Goal: Task Accomplishment & Management: Manage account settings

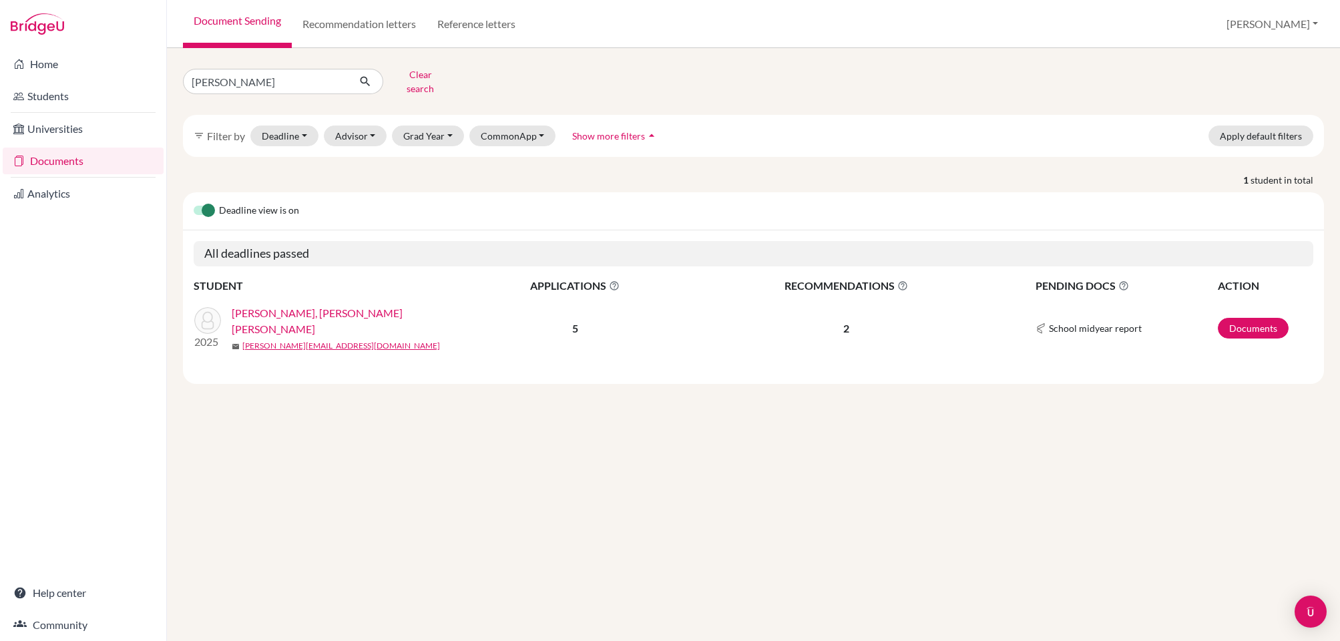
click at [291, 309] on link "Tan, Bryan Coltrane Gunawan" at bounding box center [351, 321] width 238 height 32
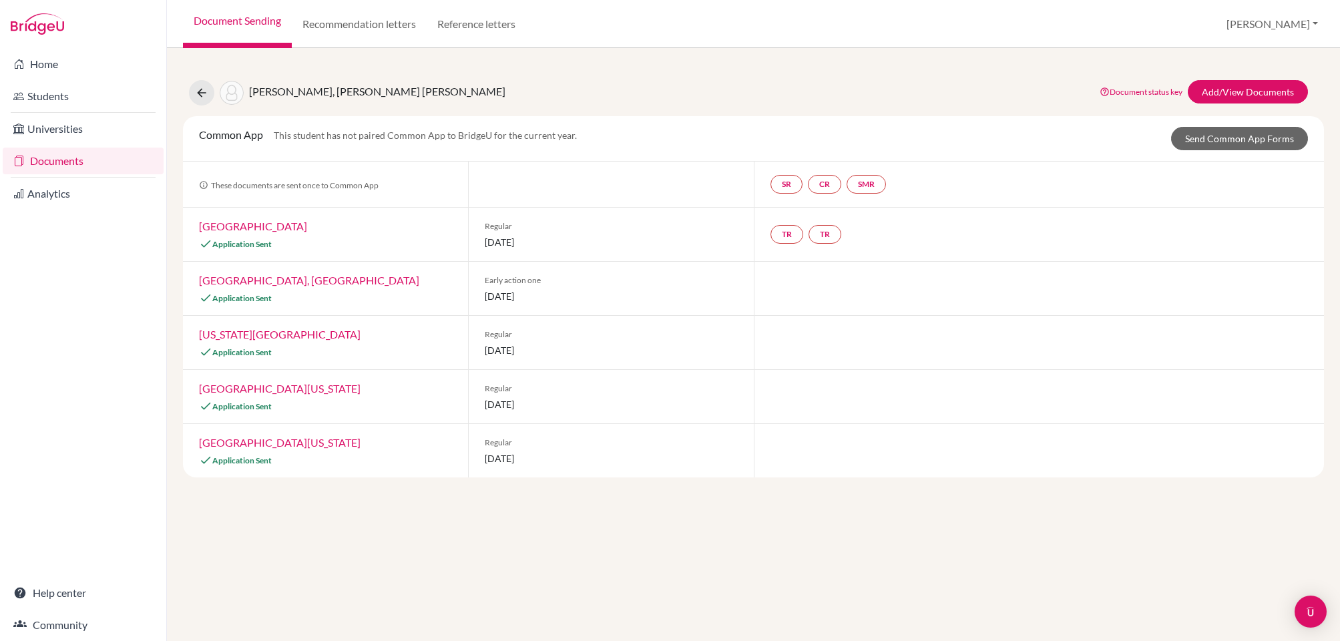
click at [1161, 91] on link "Document status key" at bounding box center [1141, 92] width 83 height 10
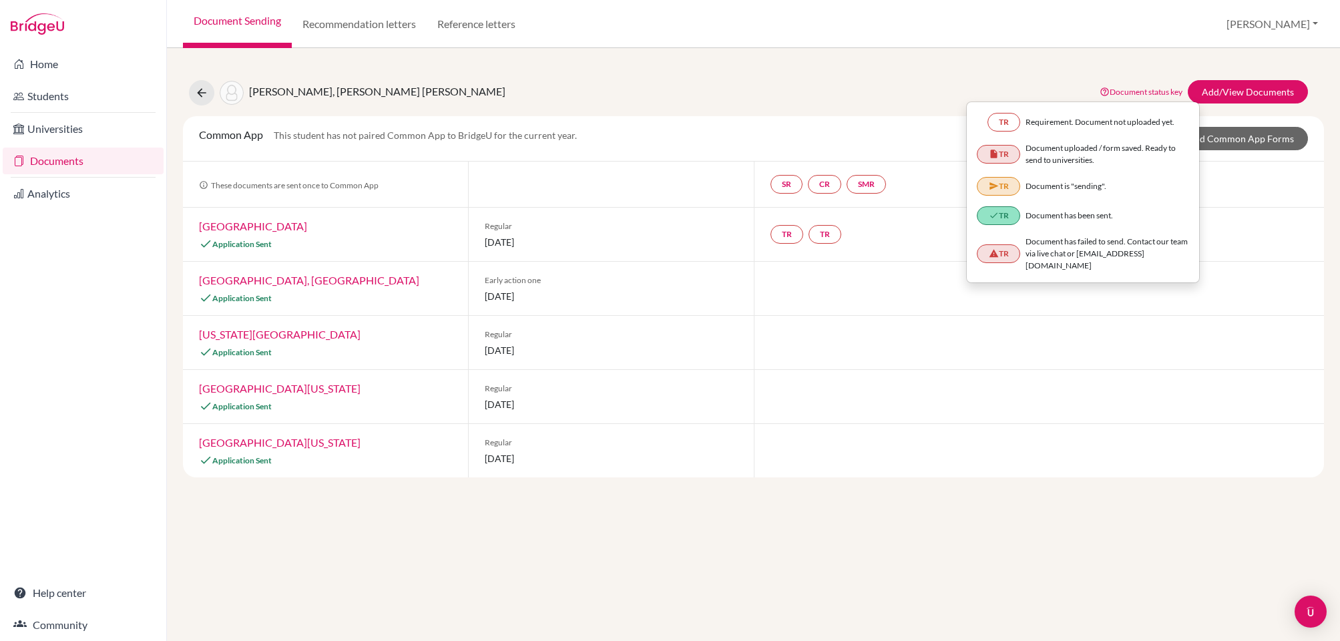
click at [1084, 61] on div "Tan, Bryan Coltrane Gunawan Document status key TR Requirement. Document not up…" at bounding box center [753, 344] width 1173 height 593
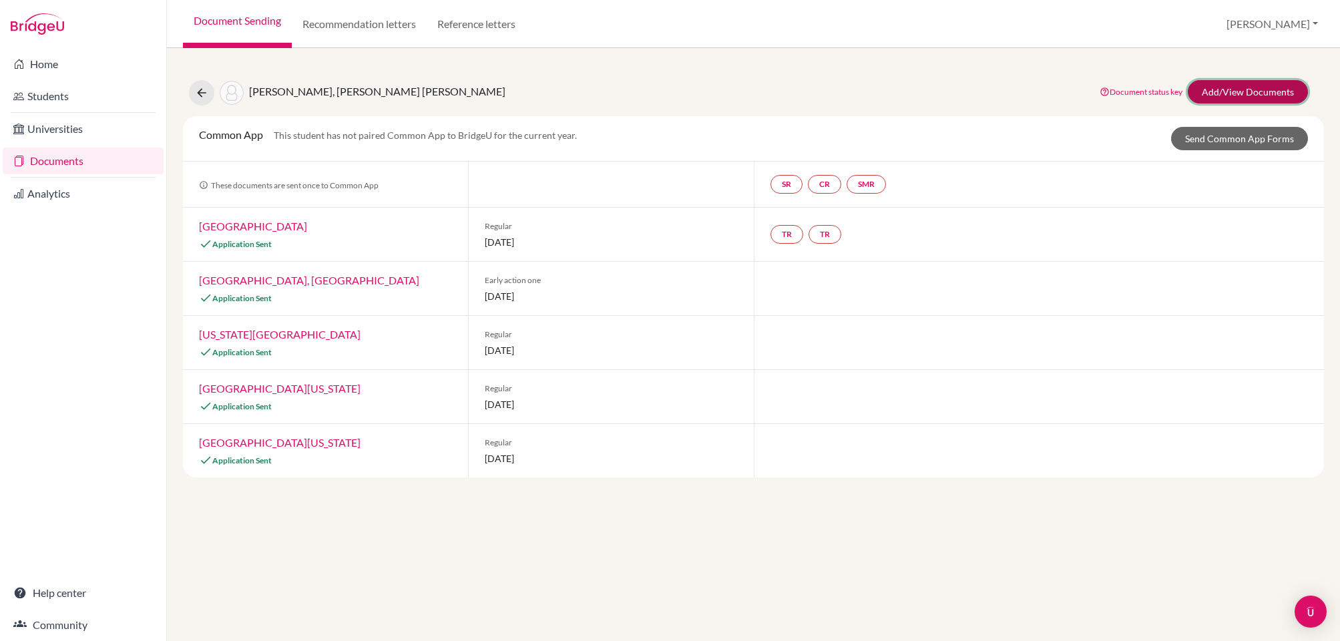
click at [1218, 91] on link "Add/View Documents" at bounding box center [1248, 91] width 120 height 23
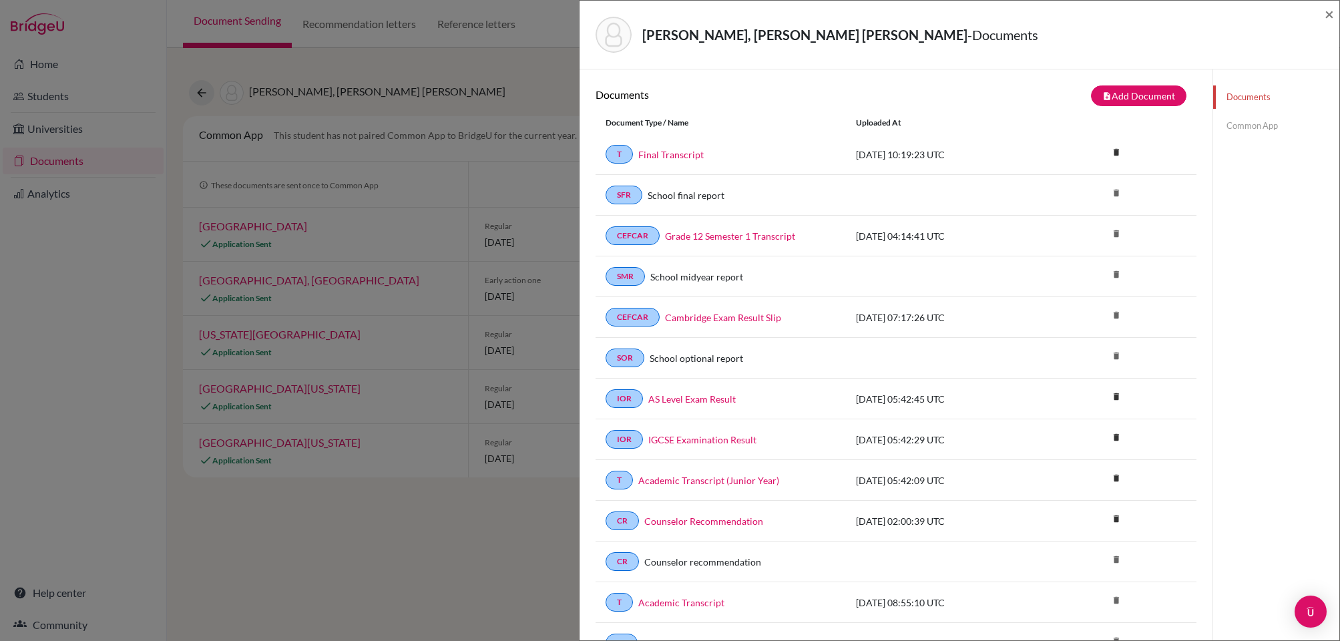
click at [1250, 122] on link "Common App" at bounding box center [1276, 125] width 126 height 23
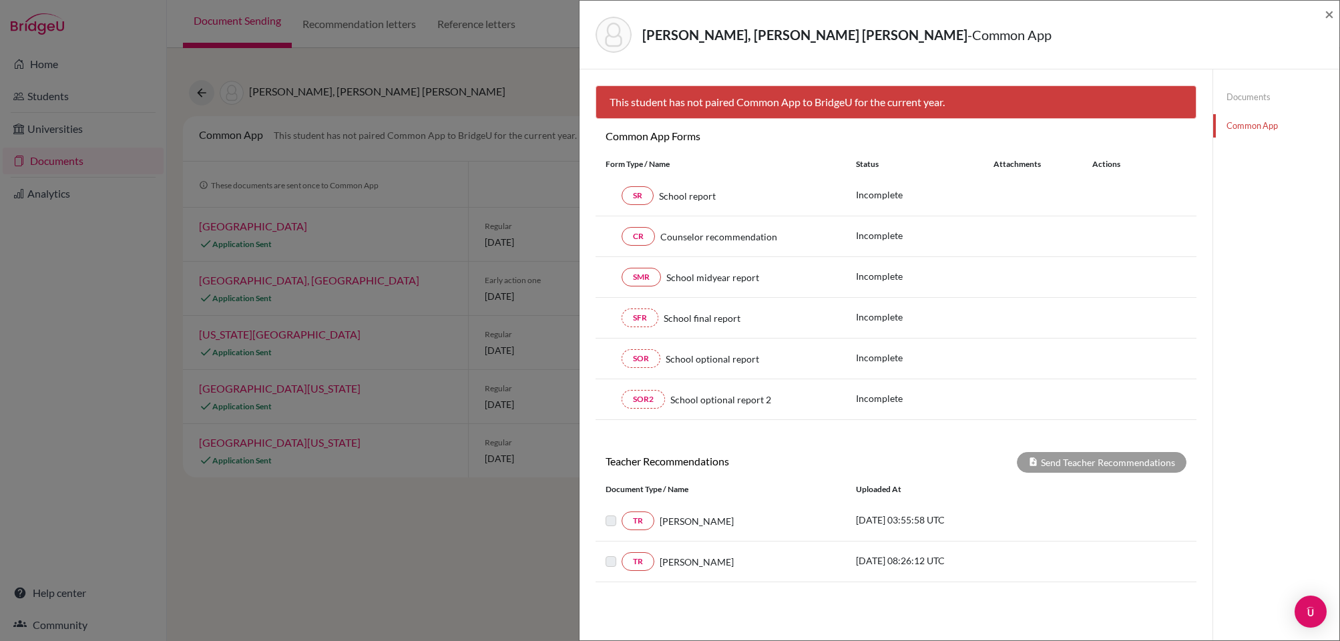
click at [604, 314] on div "SFR School final report" at bounding box center [721, 318] width 250 height 19
drag, startPoint x: 606, startPoint y: 316, endPoint x: 605, endPoint y: 244, distance: 72.1
click at [607, 315] on div "SFR School final report" at bounding box center [721, 318] width 230 height 19
drag, startPoint x: 605, startPoint y: 244, endPoint x: 620, endPoint y: 189, distance: 56.7
click at [606, 242] on div "CR Counselor recommendation" at bounding box center [721, 236] width 230 height 19
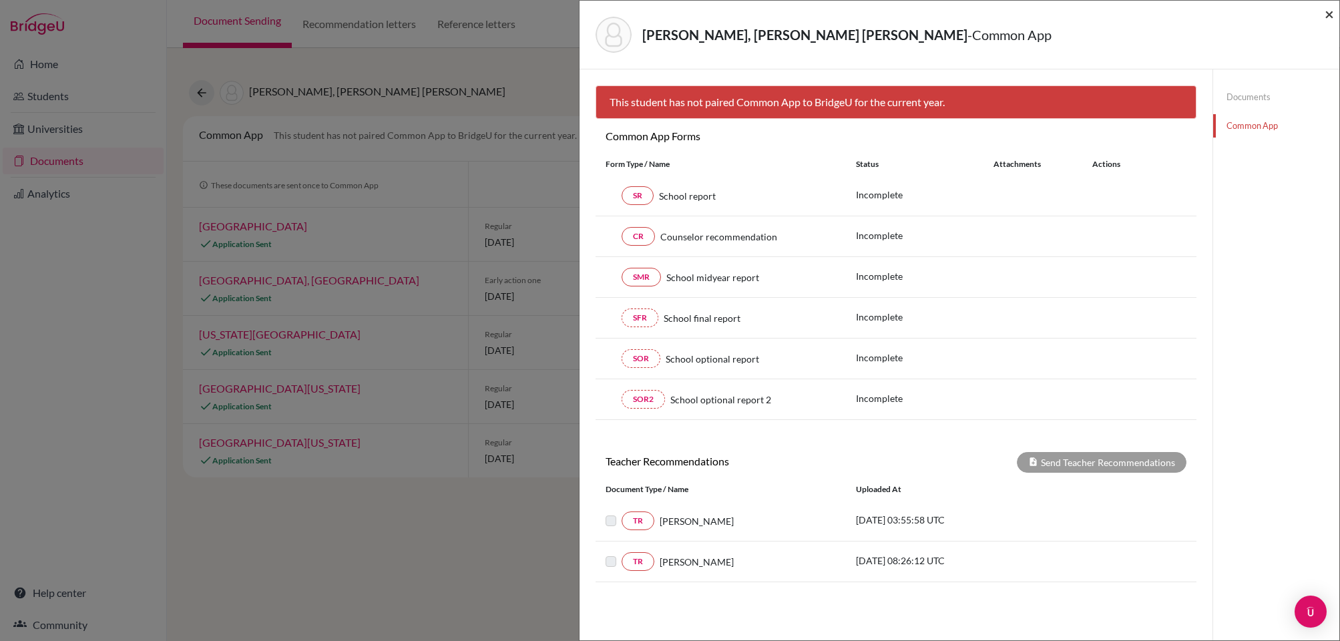
click at [1329, 16] on span "×" at bounding box center [1329, 13] width 9 height 19
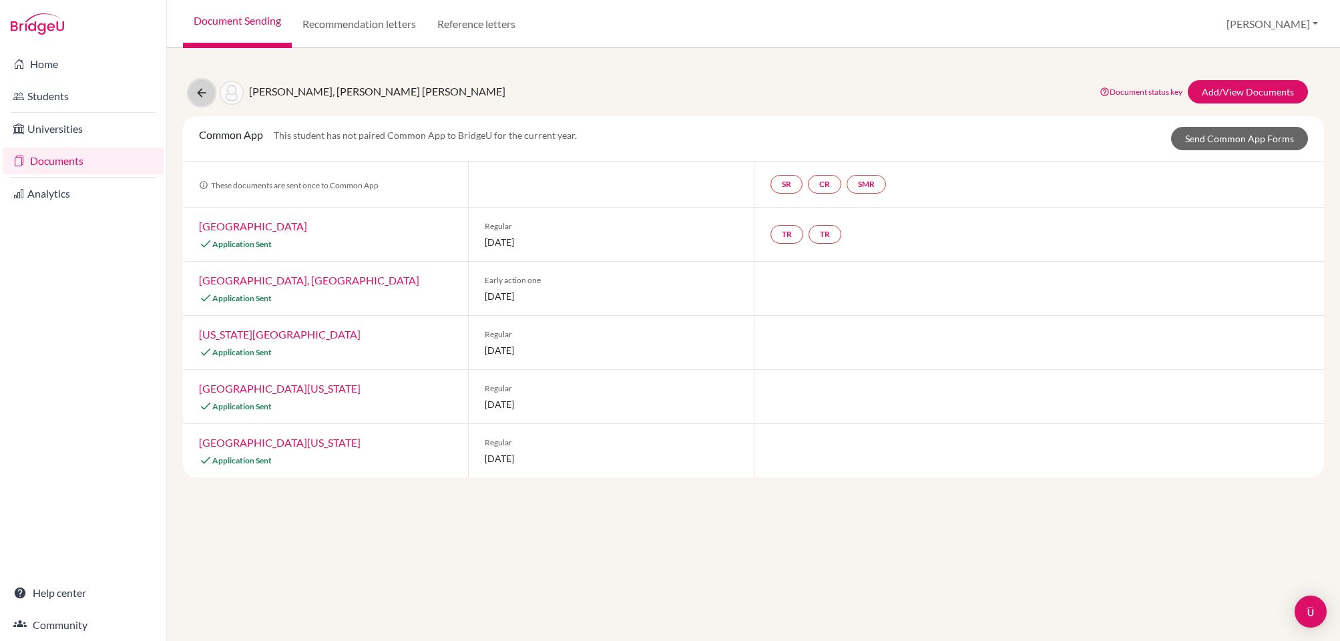
click at [194, 95] on button at bounding box center [201, 92] width 25 height 25
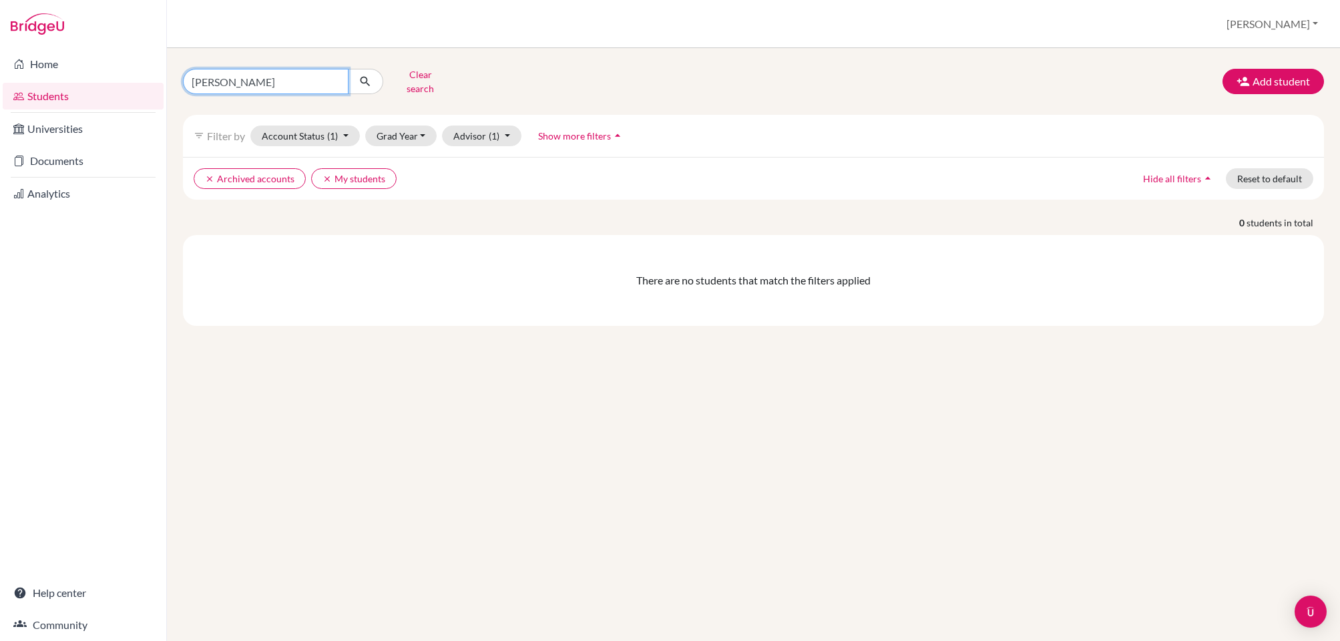
click at [343, 75] on input "[PERSON_NAME]" at bounding box center [266, 81] width 166 height 25
drag, startPoint x: 335, startPoint y: 76, endPoint x: 314, endPoint y: 75, distance: 21.4
click at [335, 76] on input "bryan coltrane" at bounding box center [266, 81] width 166 height 25
click at [313, 75] on input "Find student by name..." at bounding box center [266, 81] width 166 height 25
click at [311, 75] on input "Find student by name..." at bounding box center [266, 81] width 166 height 25
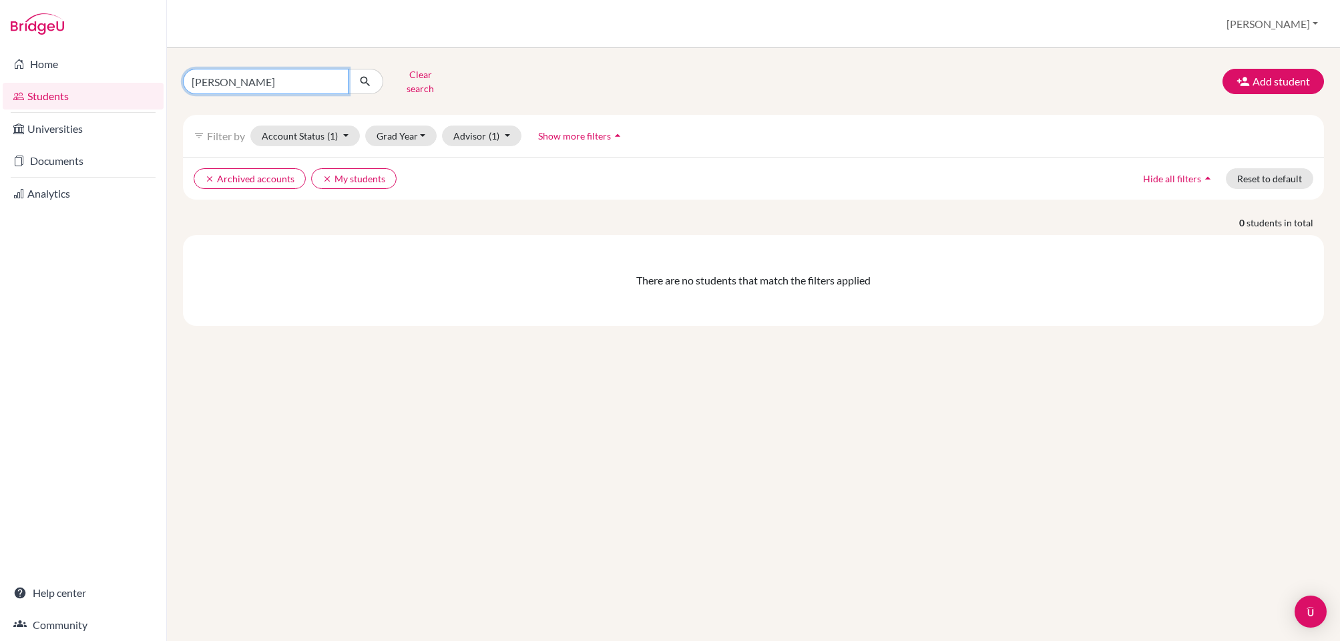
type input "[PERSON_NAME]"
click button "submit" at bounding box center [365, 81] width 35 height 25
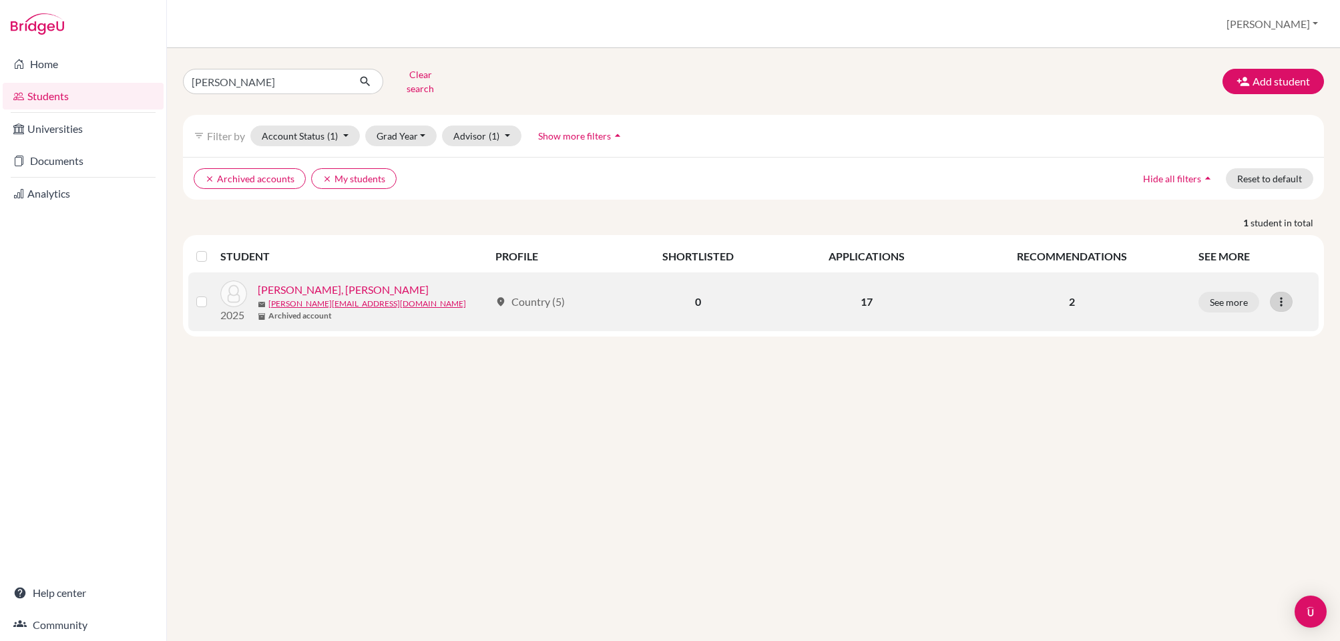
drag, startPoint x: 1271, startPoint y: 305, endPoint x: 1277, endPoint y: 299, distance: 9.0
click at [1272, 305] on td "See more Edit student Send Message Reset Password" at bounding box center [1255, 301] width 128 height 59
click at [1279, 296] on icon at bounding box center [1281, 301] width 13 height 13
click at [366, 282] on link "[PERSON_NAME], [PERSON_NAME]" at bounding box center [343, 290] width 171 height 16
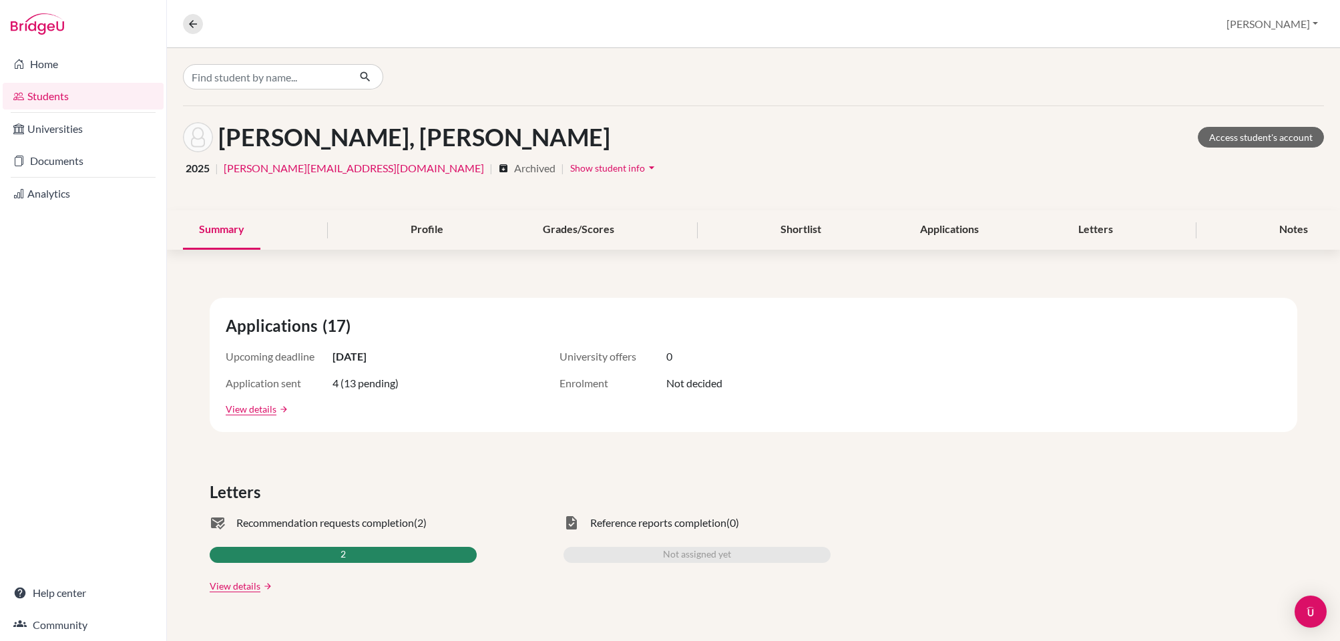
click at [570, 169] on span "Show student info" at bounding box center [607, 167] width 75 height 11
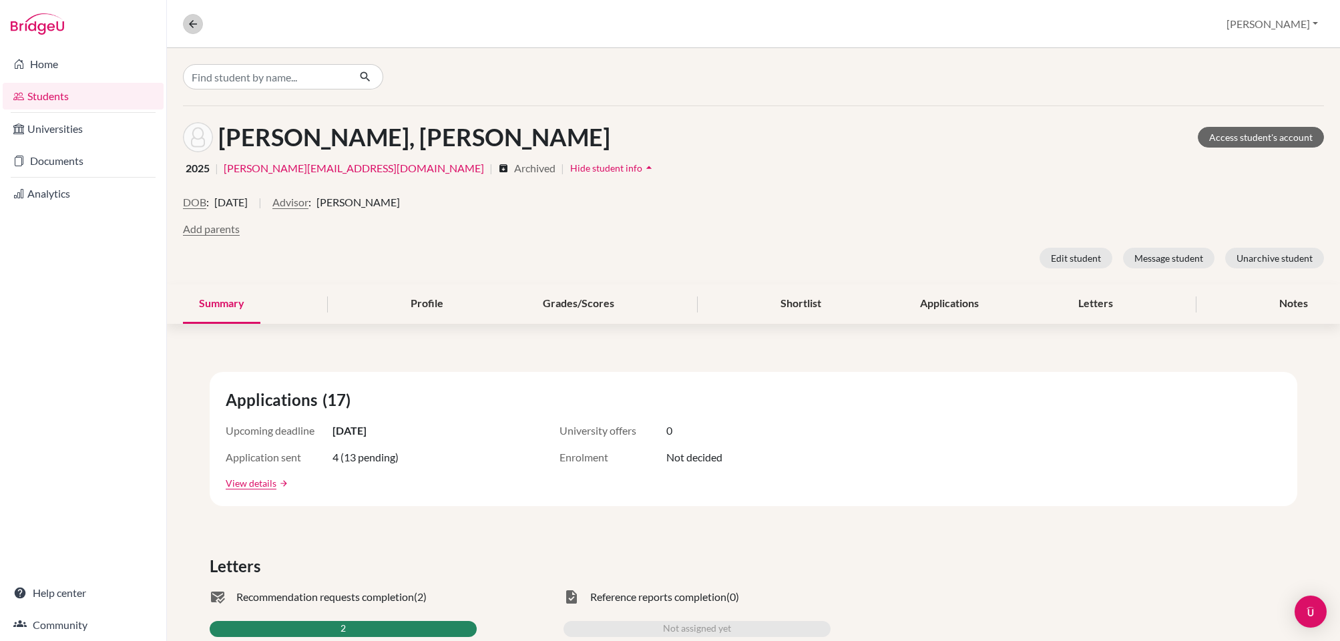
click at [205, 29] on nav "Overview Student details" at bounding box center [198, 24] width 31 height 20
click at [195, 26] on icon at bounding box center [193, 24] width 12 height 12
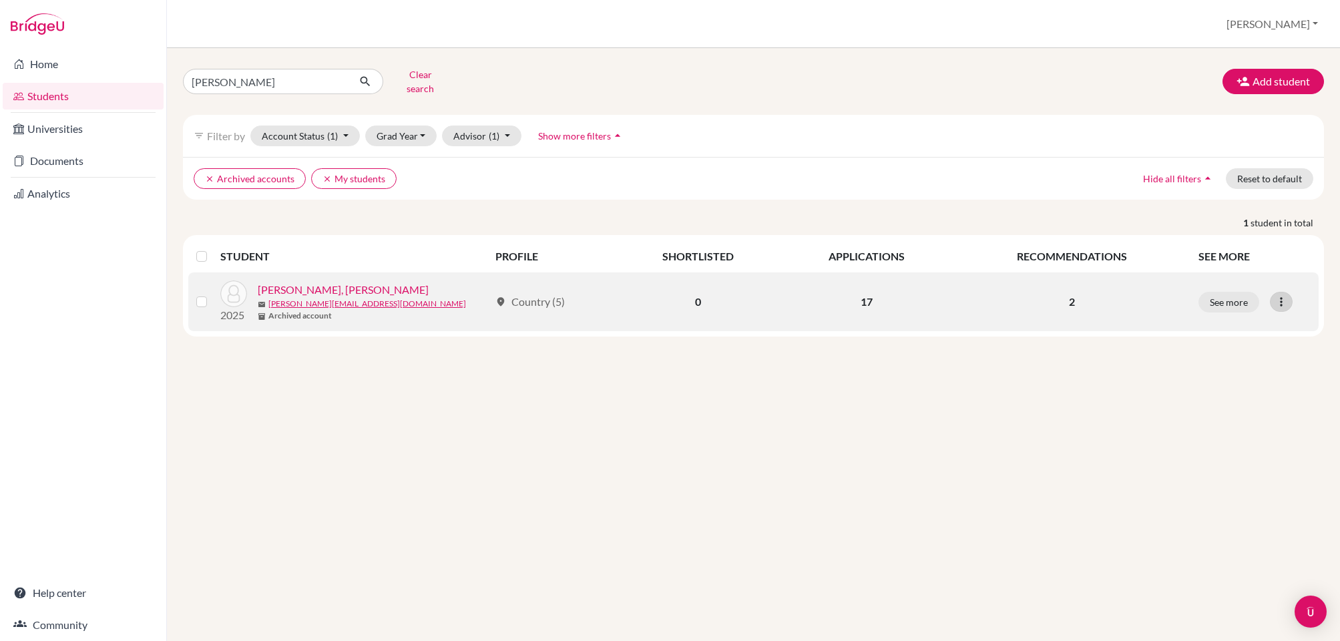
click at [1286, 295] on icon at bounding box center [1281, 301] width 13 height 13
click at [1213, 292] on button "See more" at bounding box center [1229, 302] width 61 height 21
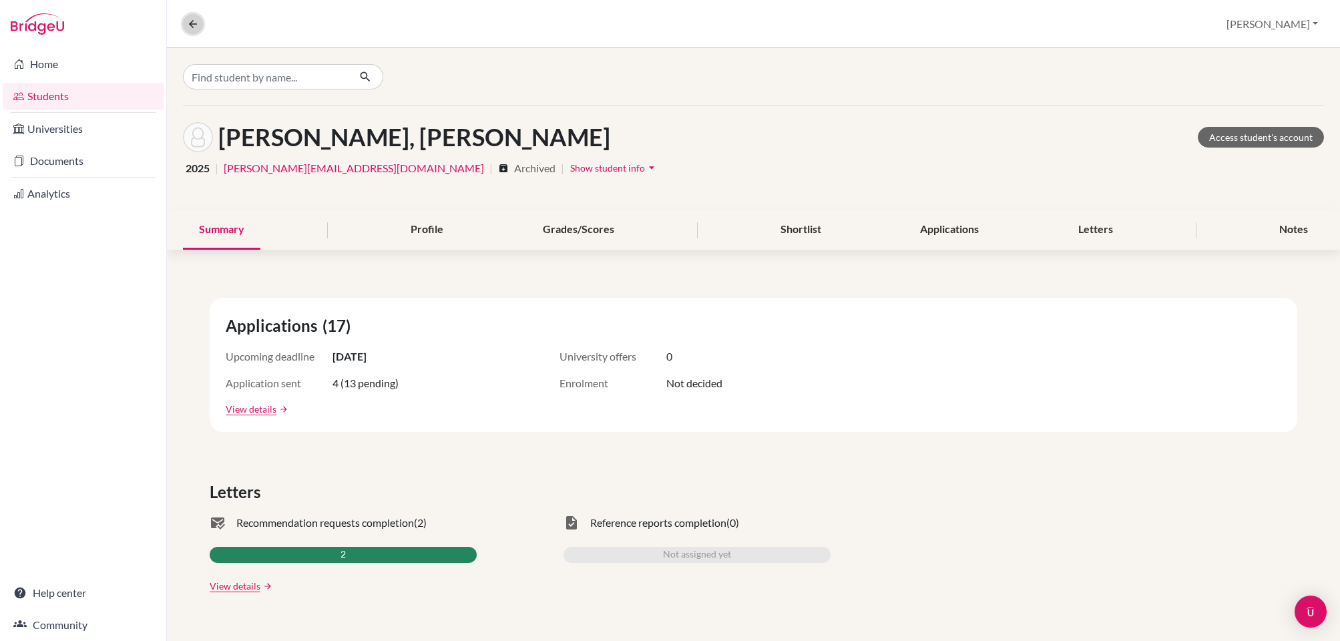
click at [200, 20] on button at bounding box center [193, 24] width 20 height 20
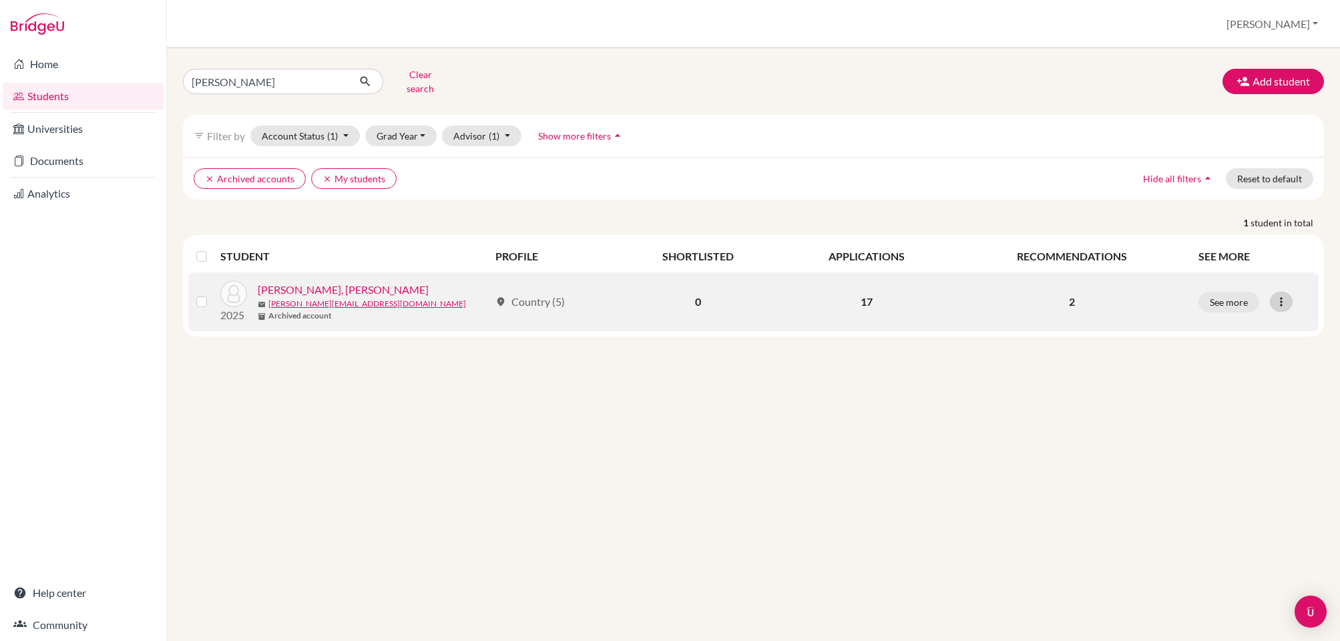
click at [1284, 280] on td "See more Edit student Send Message Reset Password" at bounding box center [1255, 301] width 128 height 59
click at [1282, 295] on icon at bounding box center [1281, 301] width 13 height 13
click at [1227, 327] on button "Edit student" at bounding box center [1224, 329] width 106 height 21
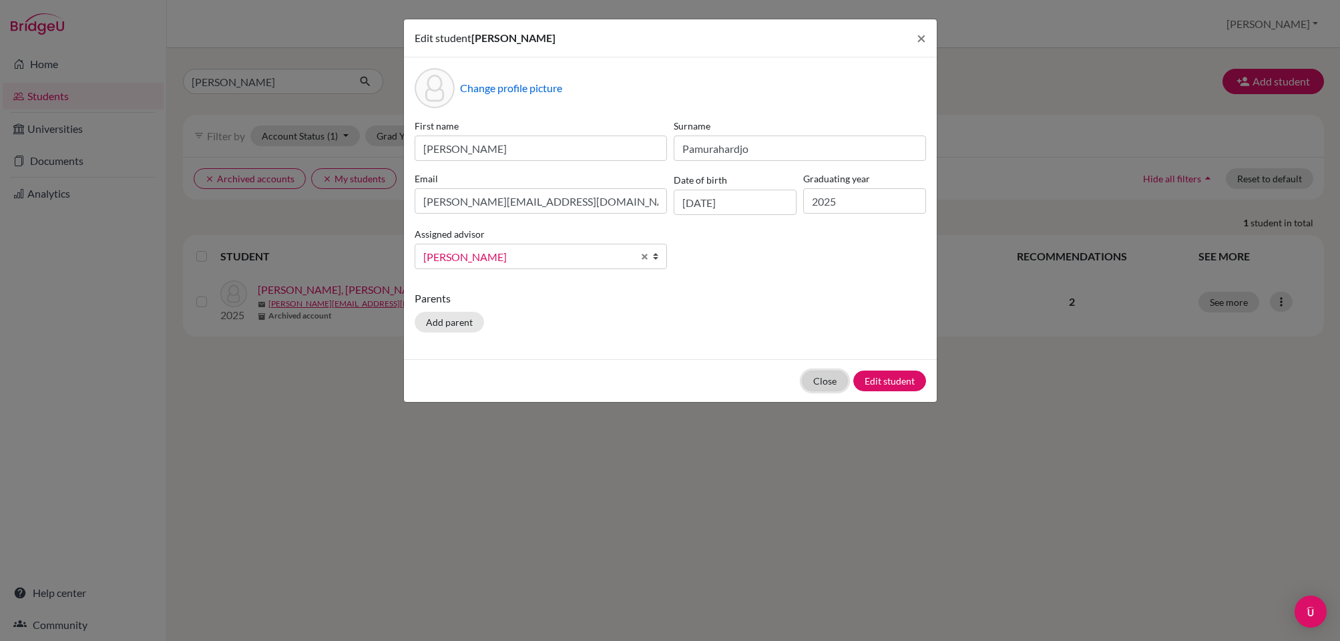
click at [829, 376] on button "Close" at bounding box center [825, 381] width 46 height 21
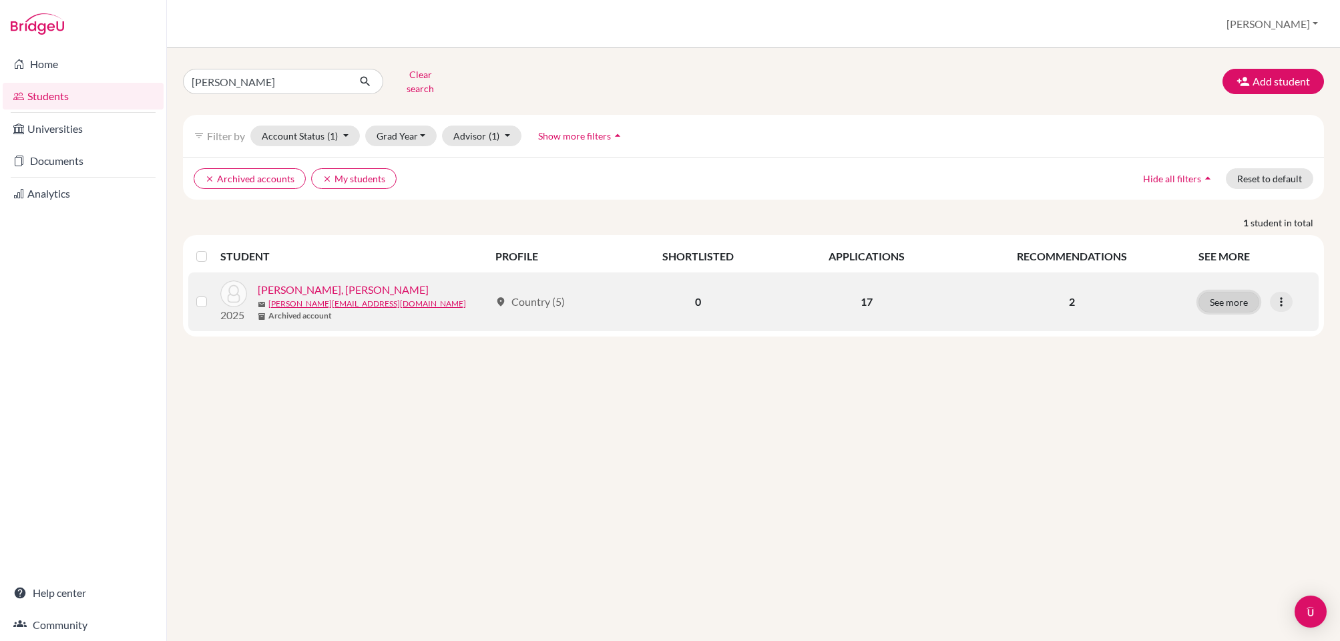
click at [1224, 292] on button "See more" at bounding box center [1229, 302] width 61 height 21
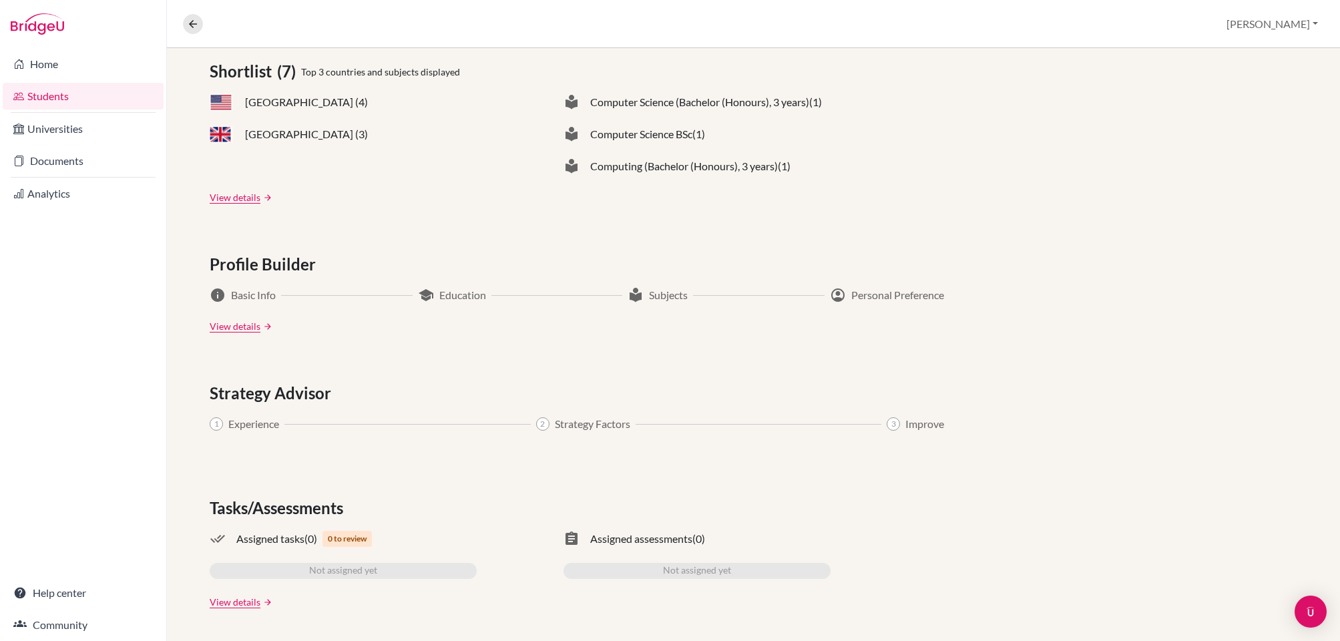
scroll to position [9, 0]
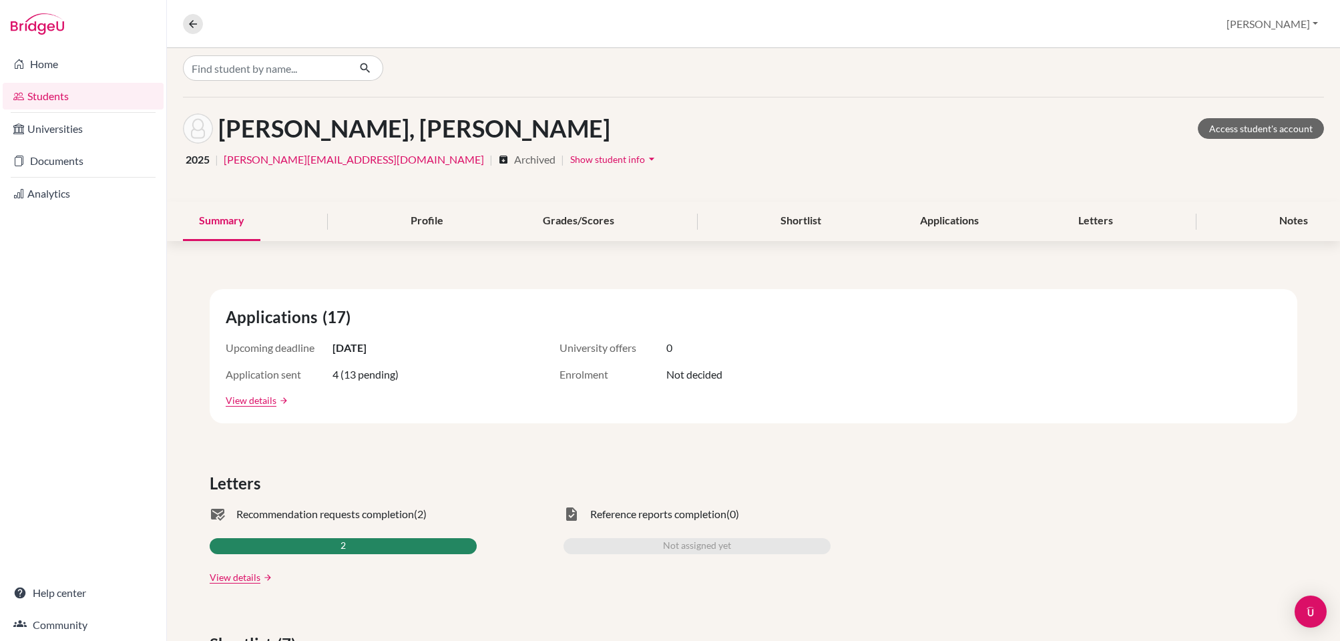
click at [270, 398] on link "View details" at bounding box center [251, 400] width 51 height 14
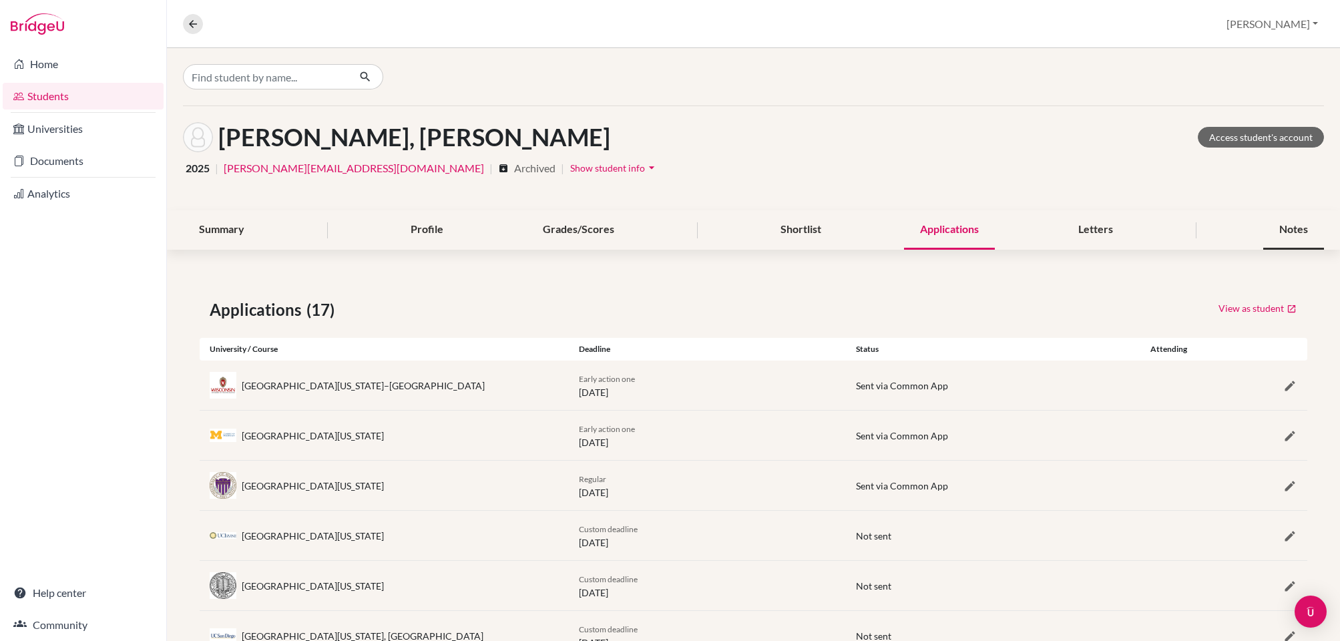
click at [1287, 224] on div "Notes" at bounding box center [1293, 229] width 61 height 39
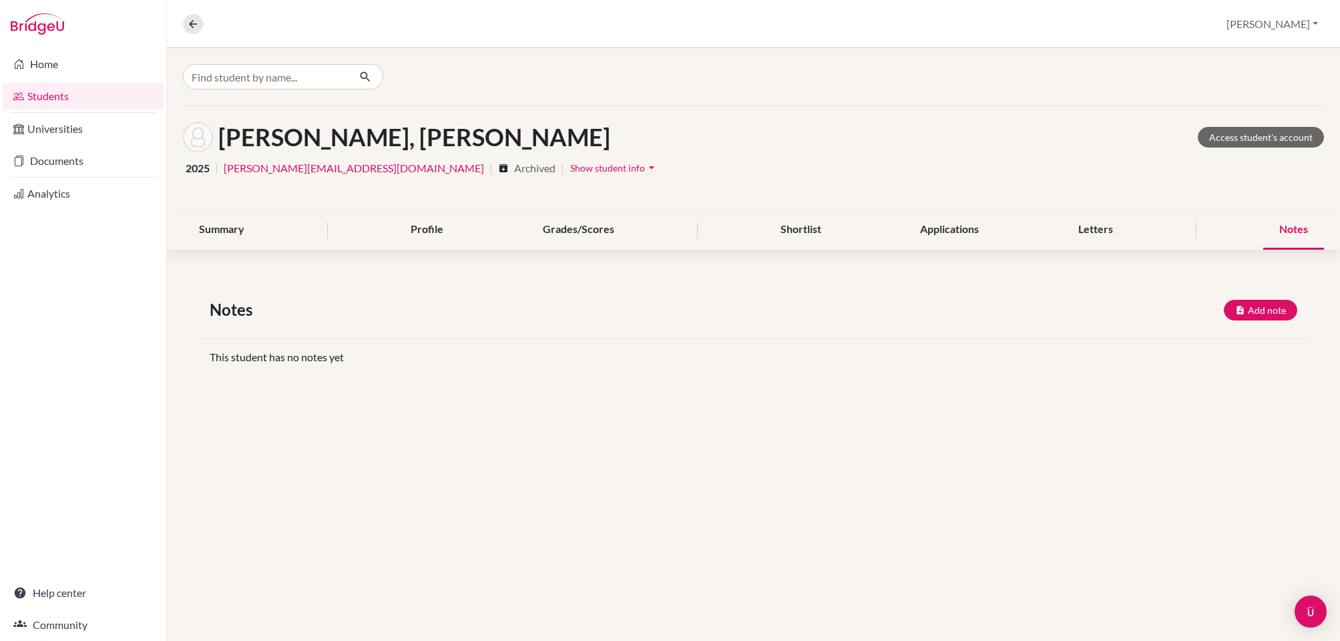
drag, startPoint x: 835, startPoint y: 237, endPoint x: 959, endPoint y: 228, distance: 123.8
click at [838, 236] on div "Summary Profile Grades/Scores Shortlist Applications Letters Notes" at bounding box center [753, 229] width 1141 height 39
drag, startPoint x: 962, startPoint y: 228, endPoint x: 929, endPoint y: 230, distance: 33.4
click at [962, 228] on div "Applications" at bounding box center [949, 229] width 91 height 39
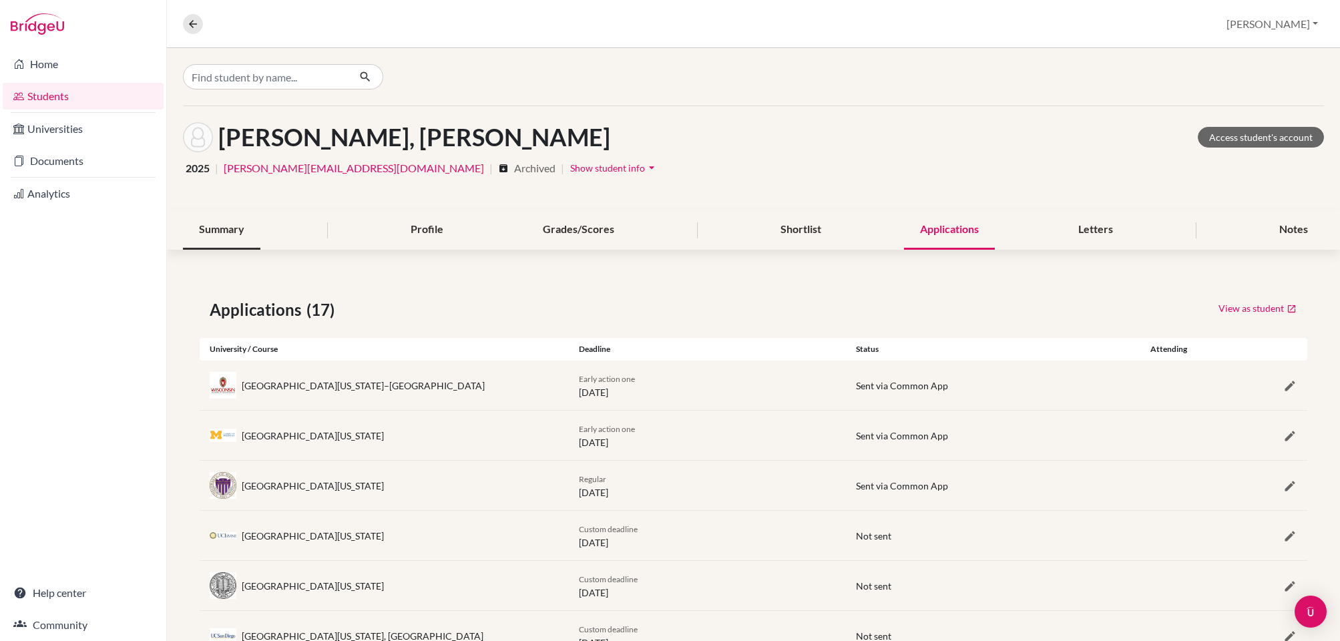
click at [214, 224] on div "Summary" at bounding box center [221, 229] width 77 height 39
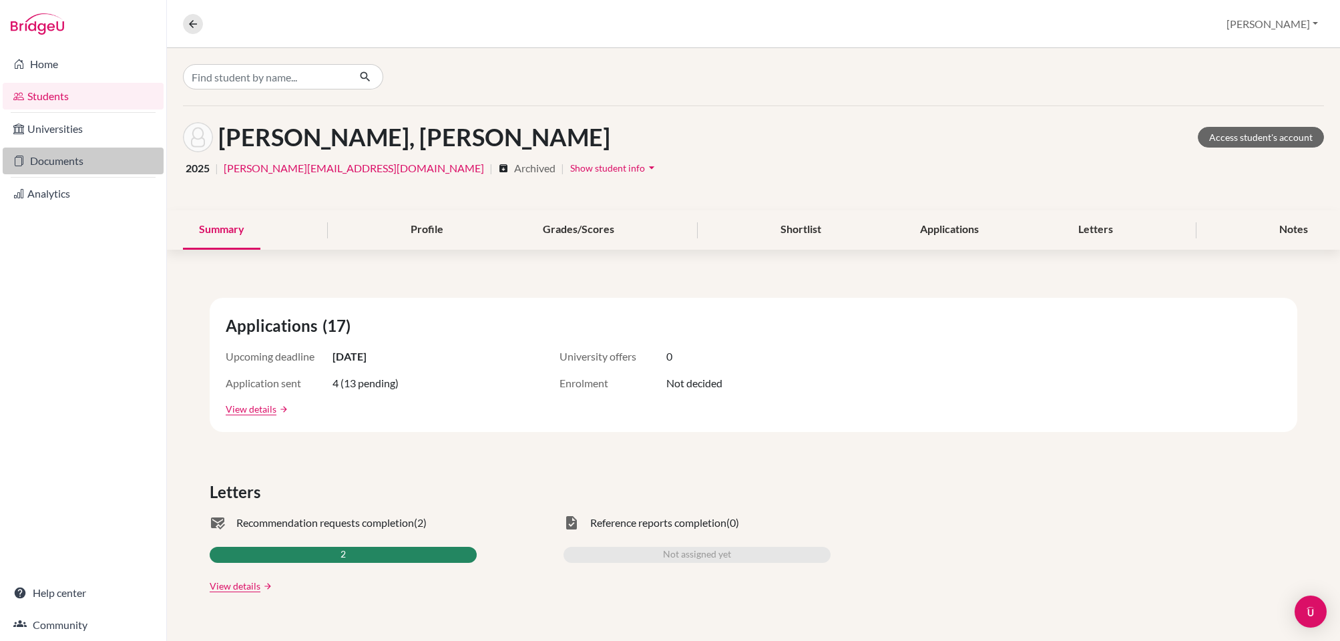
click at [76, 154] on link "Documents" at bounding box center [83, 161] width 161 height 27
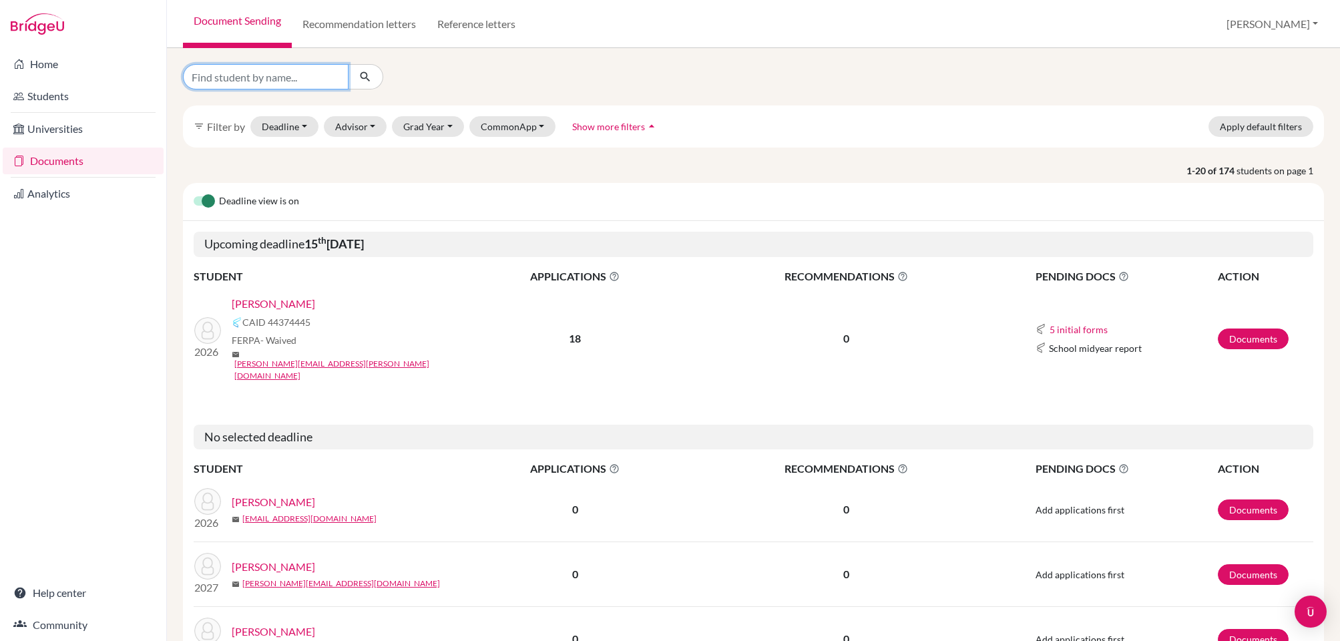
click at [286, 79] on input "Find student by name..." at bounding box center [266, 76] width 166 height 25
type input "[PERSON_NAME]"
click at [371, 80] on icon "submit" at bounding box center [365, 76] width 13 height 13
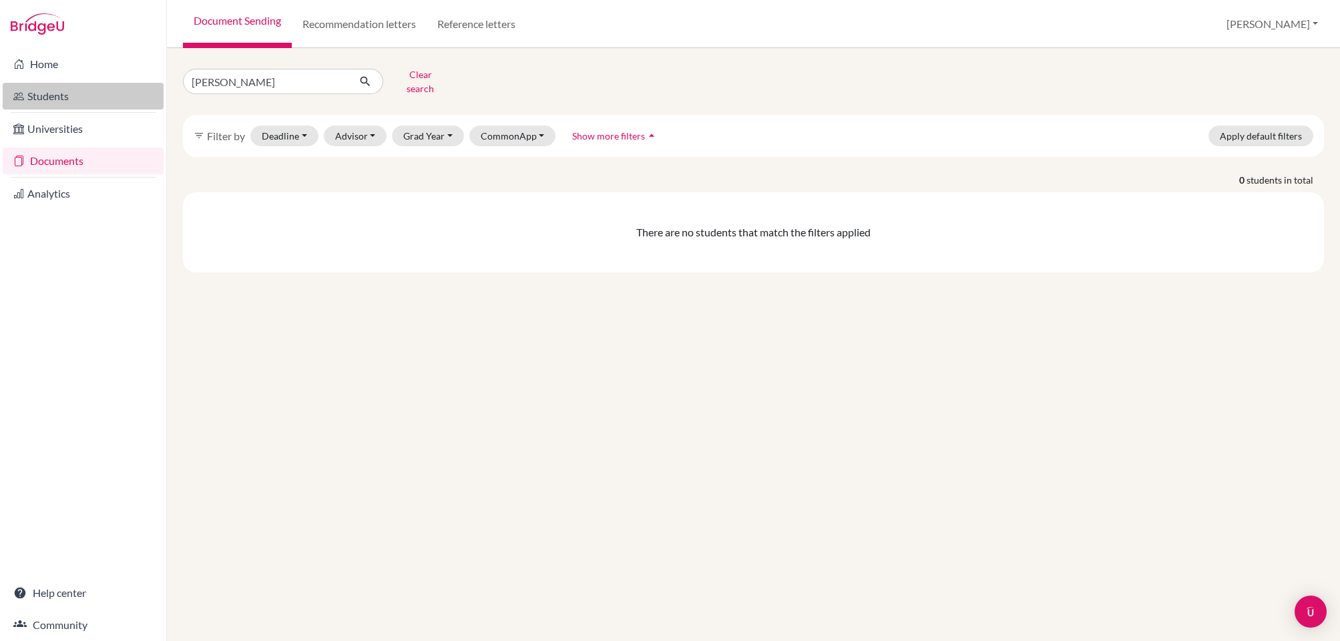
click at [64, 100] on link "Students" at bounding box center [83, 96] width 161 height 27
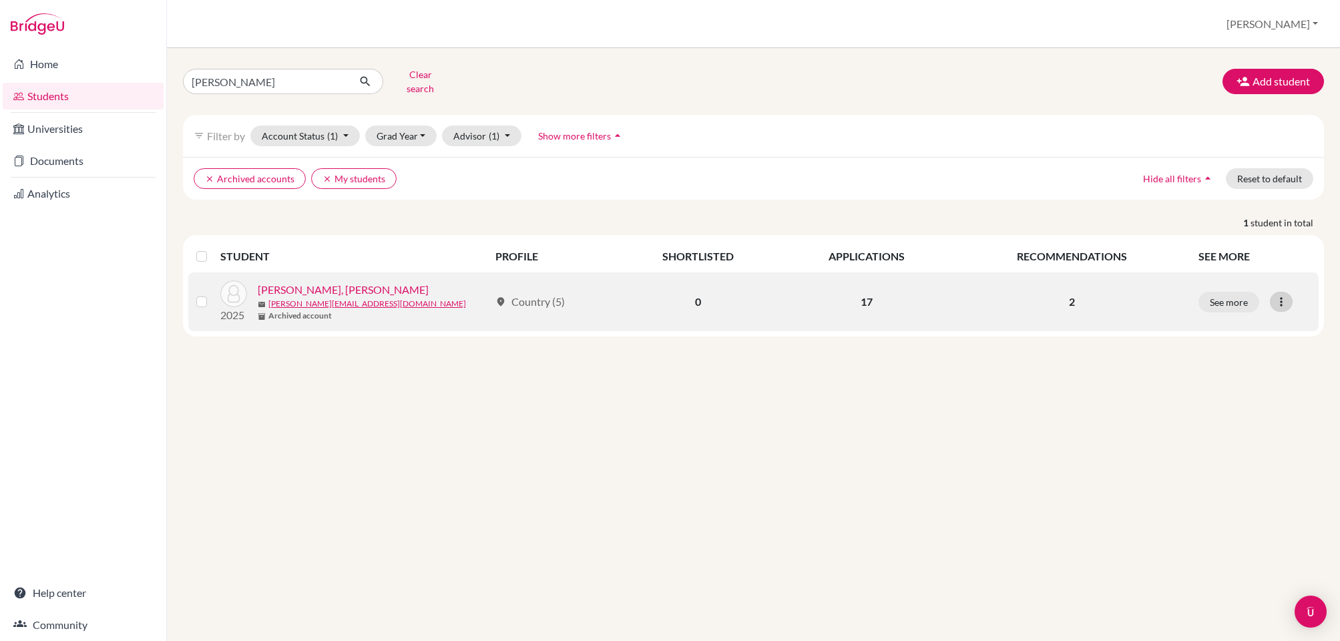
click at [1275, 295] on icon at bounding box center [1281, 301] width 13 height 13
drag, startPoint x: 1036, startPoint y: 305, endPoint x: 1052, endPoint y: 300, distance: 16.1
click at [1036, 305] on td "2" at bounding box center [1072, 301] width 237 height 59
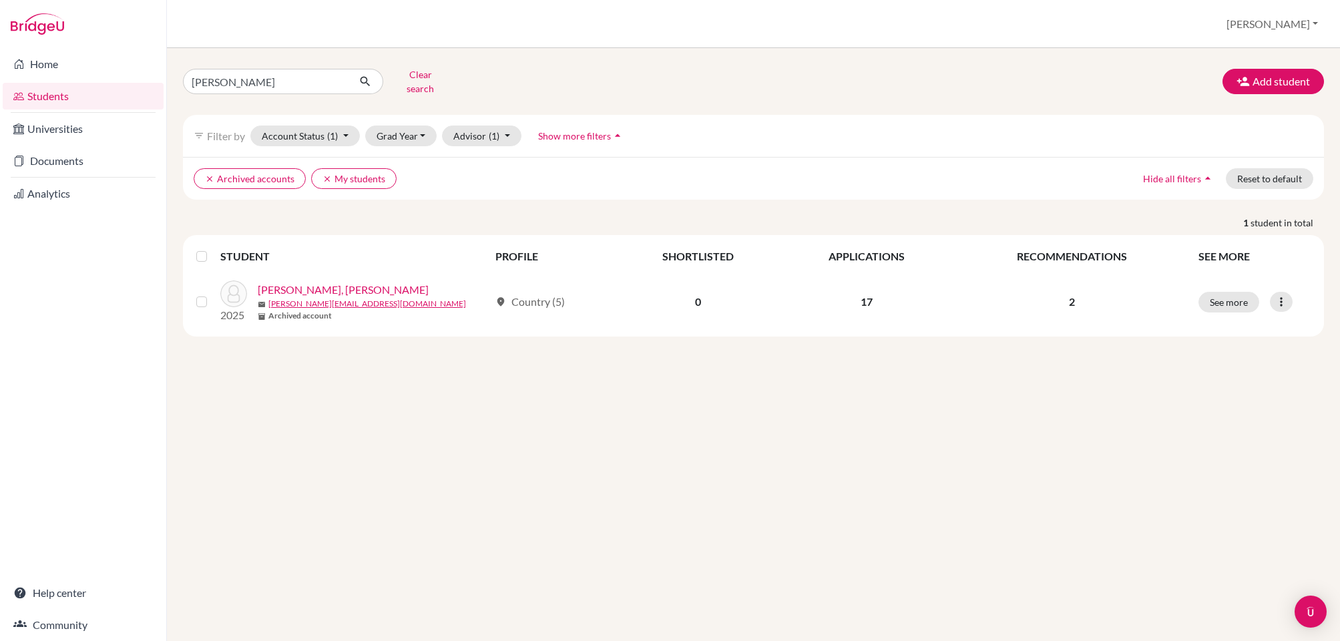
click at [1201, 173] on span "Hide all filters" at bounding box center [1172, 178] width 58 height 11
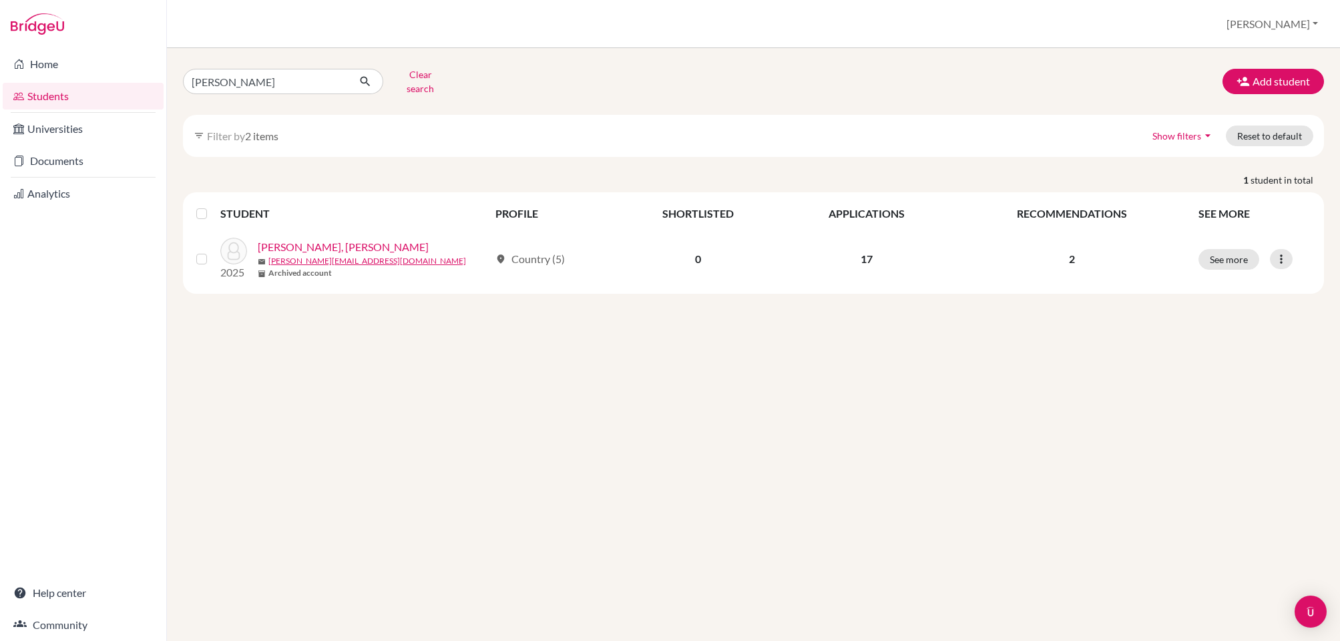
click at [1186, 130] on span "Show filters" at bounding box center [1177, 135] width 49 height 11
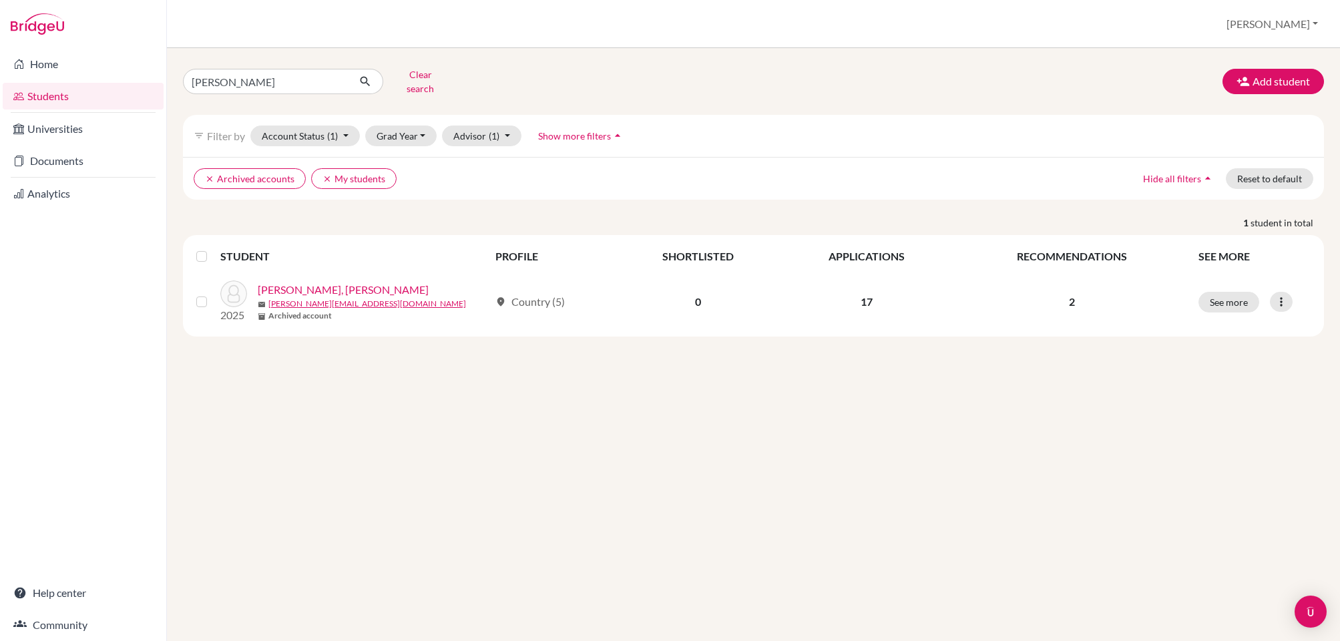
click at [212, 294] on label at bounding box center [212, 294] width 0 height 0
click at [0, 0] on input "checkbox" at bounding box center [0, 0] width 0 height 0
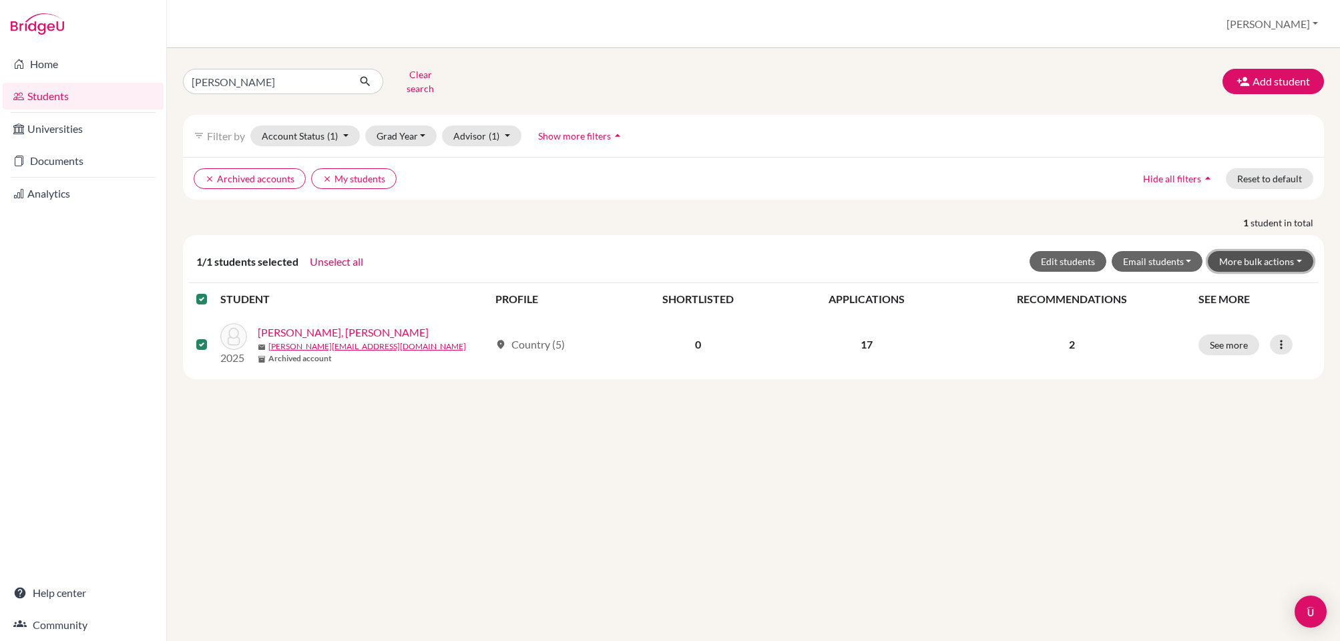
drag, startPoint x: 1255, startPoint y: 248, endPoint x: 1254, endPoint y: 272, distance: 24.7
click at [1255, 251] on button "More bulk actions" at bounding box center [1261, 261] width 106 height 21
click at [1241, 305] on button "Unarchive" at bounding box center [1252, 311] width 121 height 21
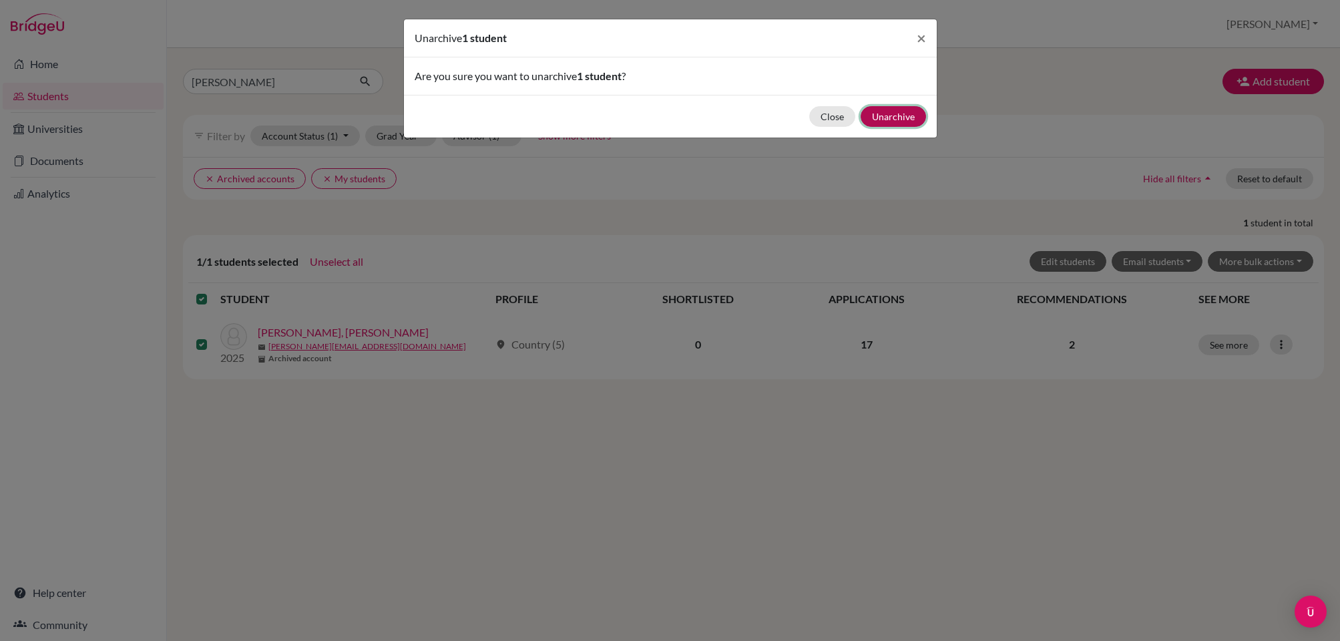
click at [894, 110] on button "Unarchive" at bounding box center [893, 116] width 65 height 21
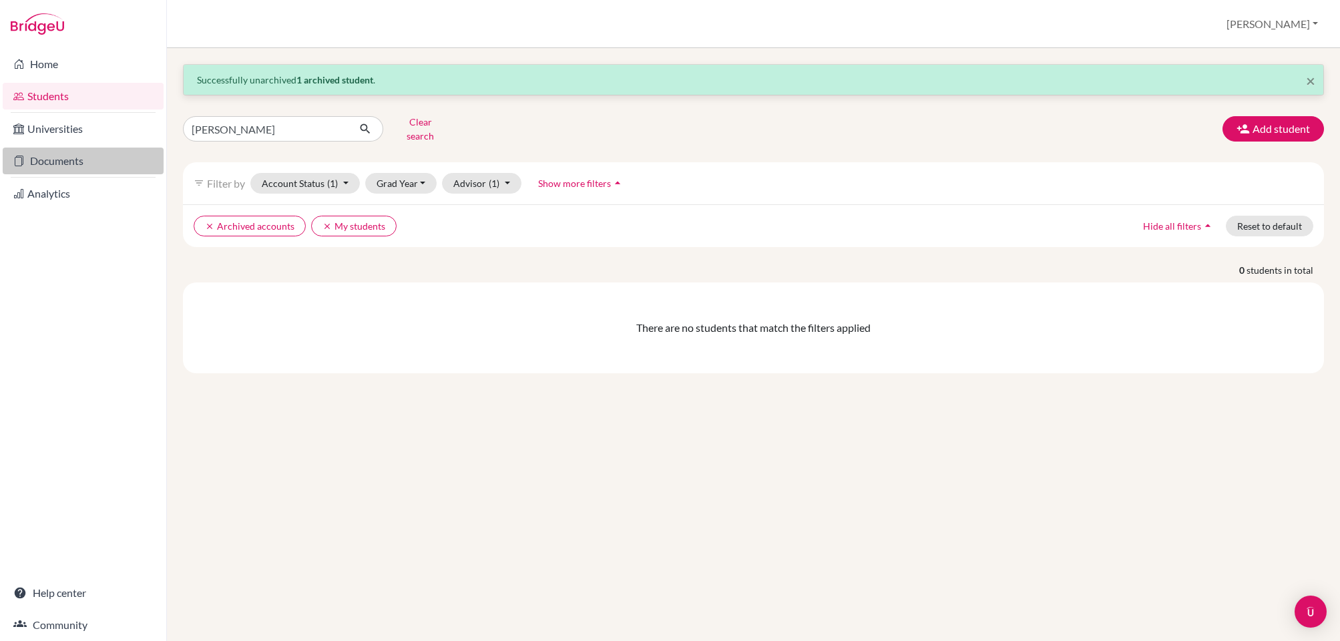
click at [63, 156] on link "Documents" at bounding box center [83, 161] width 161 height 27
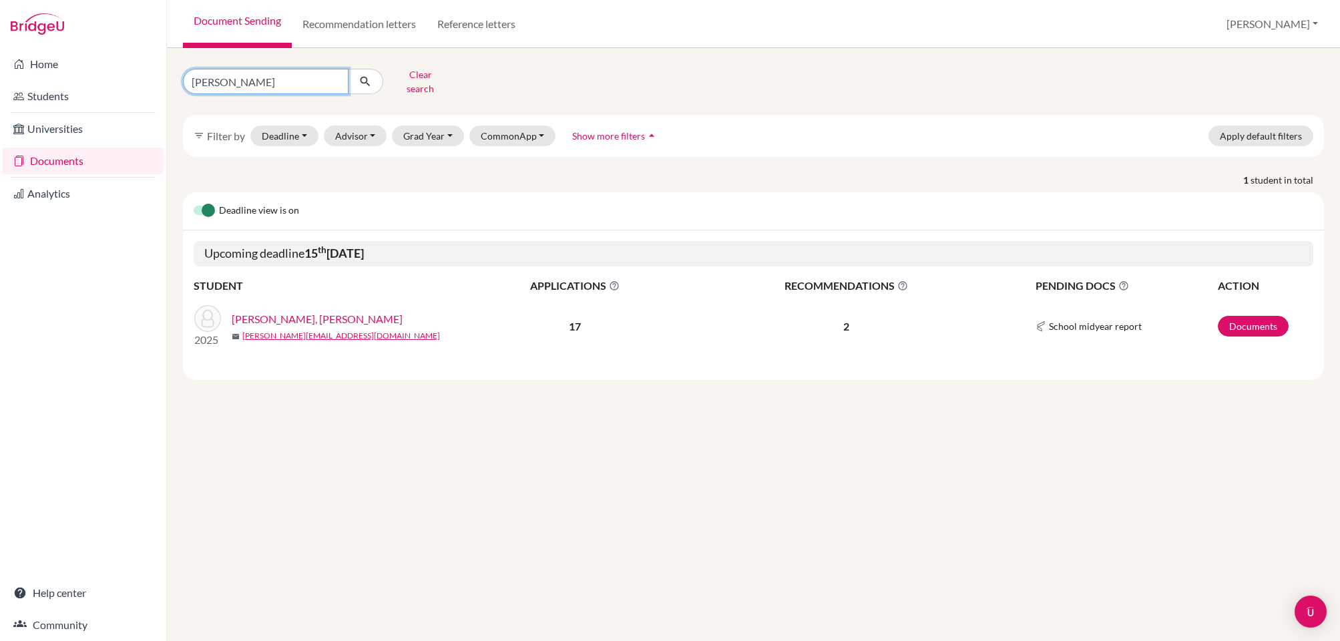
click at [292, 75] on input "[PERSON_NAME]" at bounding box center [266, 81] width 166 height 25
click at [352, 311] on link "[PERSON_NAME], [PERSON_NAME]" at bounding box center [317, 319] width 171 height 16
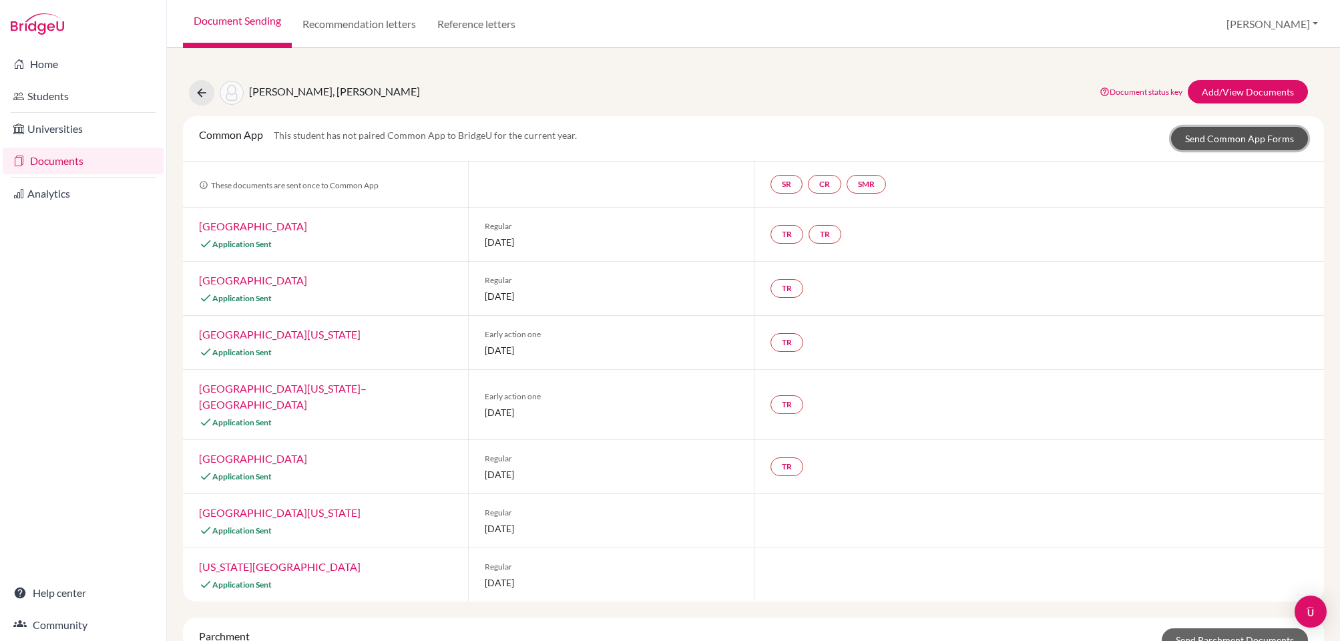
click at [1243, 144] on link "Send Common App Forms" at bounding box center [1239, 138] width 137 height 23
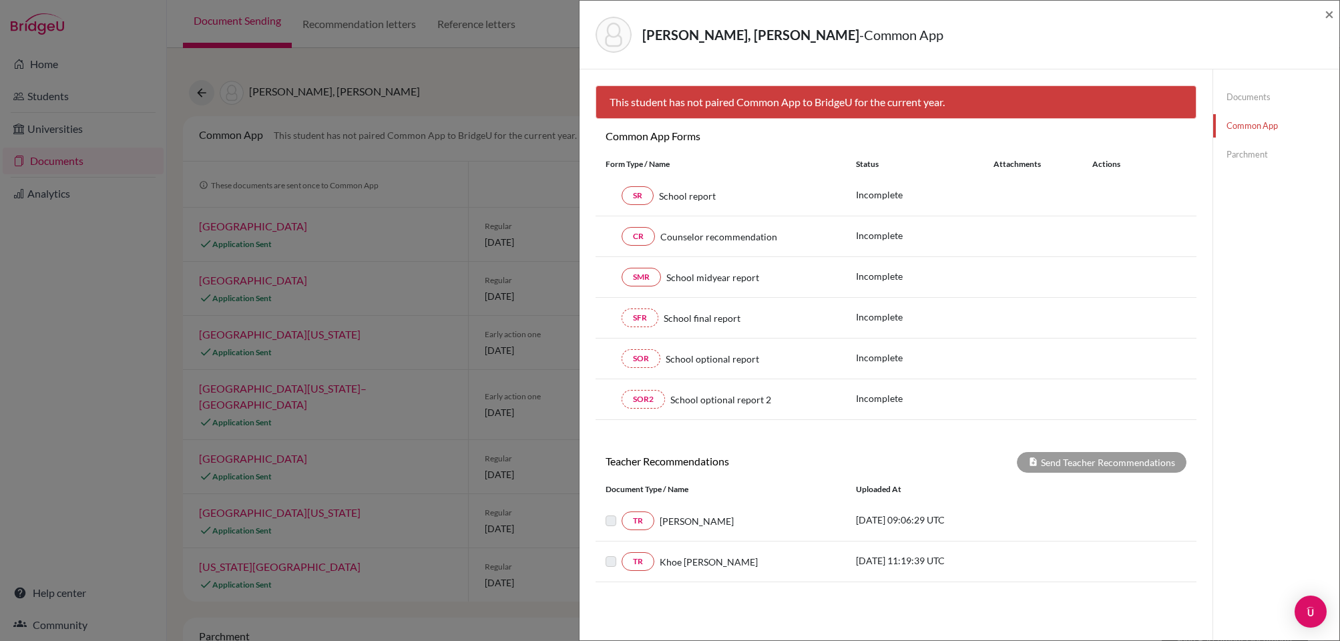
click at [1257, 157] on link "Parchment" at bounding box center [1276, 154] width 126 height 23
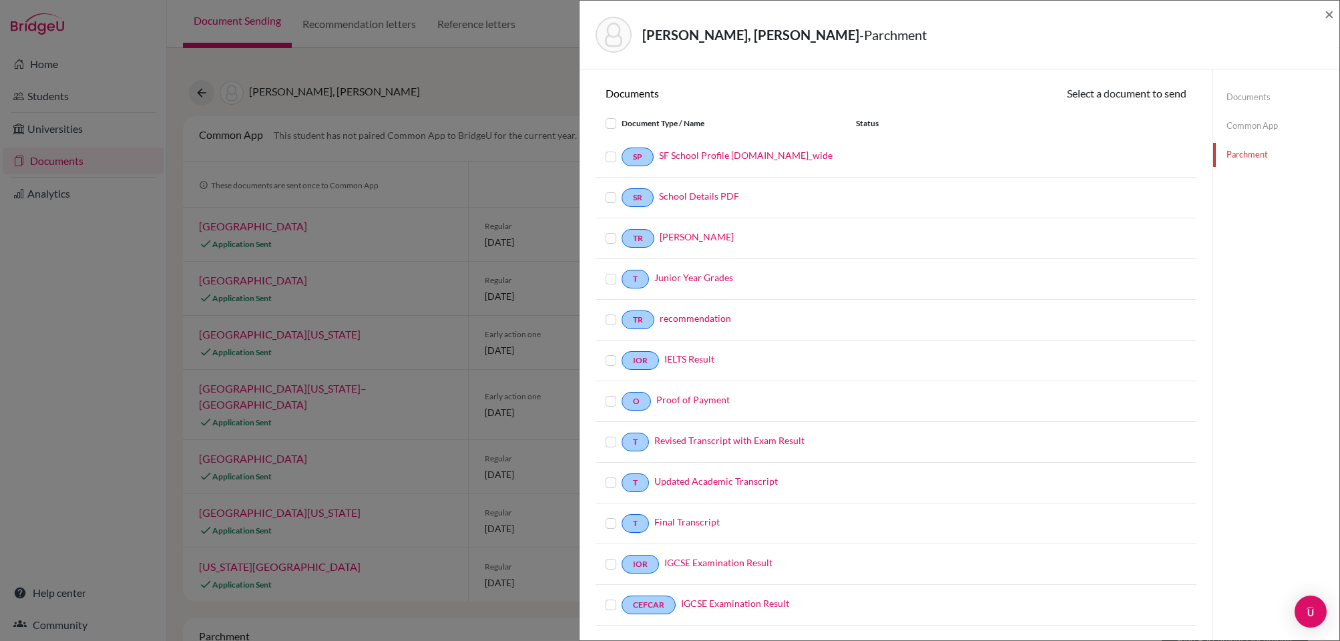
click at [622, 149] on label at bounding box center [622, 149] width 0 height 0
click at [0, 0] on input "checkbox" at bounding box center [0, 0] width 0 height 0
click at [622, 191] on label at bounding box center [622, 191] width 0 height 0
click at [0, 0] on input "checkbox" at bounding box center [0, 0] width 0 height 0
click at [616, 163] on div at bounding box center [614, 158] width 16 height 16
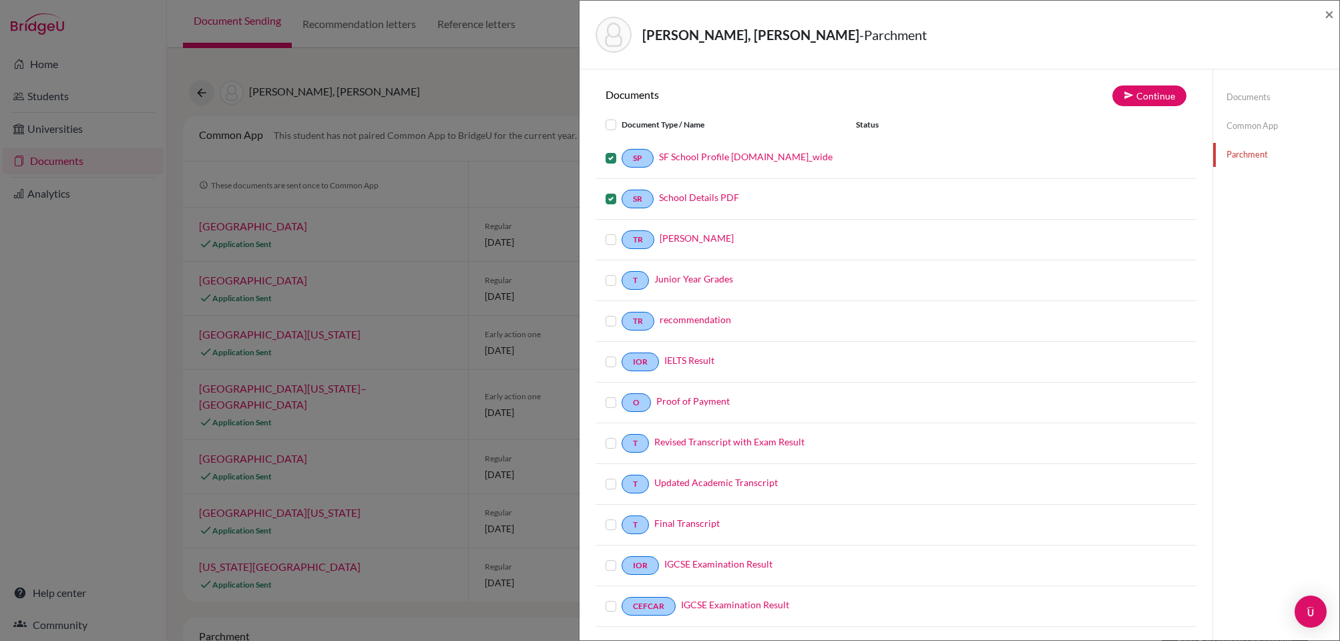
drag, startPoint x: 612, startPoint y: 158, endPoint x: 615, endPoint y: 176, distance: 18.3
click at [622, 150] on label at bounding box center [622, 150] width 0 height 0
click at [0, 0] on input "checkbox" at bounding box center [0, 0] width 0 height 0
click at [622, 191] on label at bounding box center [622, 191] width 0 height 0
click at [0, 0] on input "checkbox" at bounding box center [0, 0] width 0 height 0
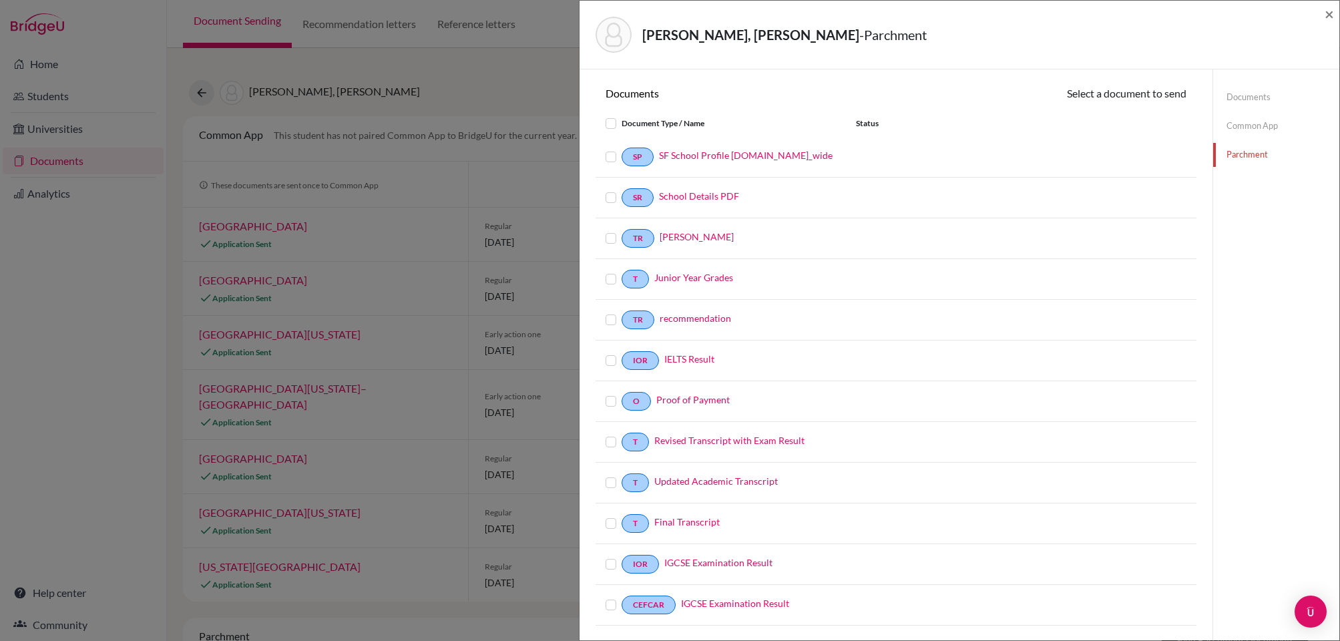
click at [622, 516] on label at bounding box center [622, 516] width 0 height 0
click at [0, 0] on input "checkbox" at bounding box center [0, 0] width 0 height 0
click at [1151, 101] on button "Continue" at bounding box center [1150, 95] width 74 height 21
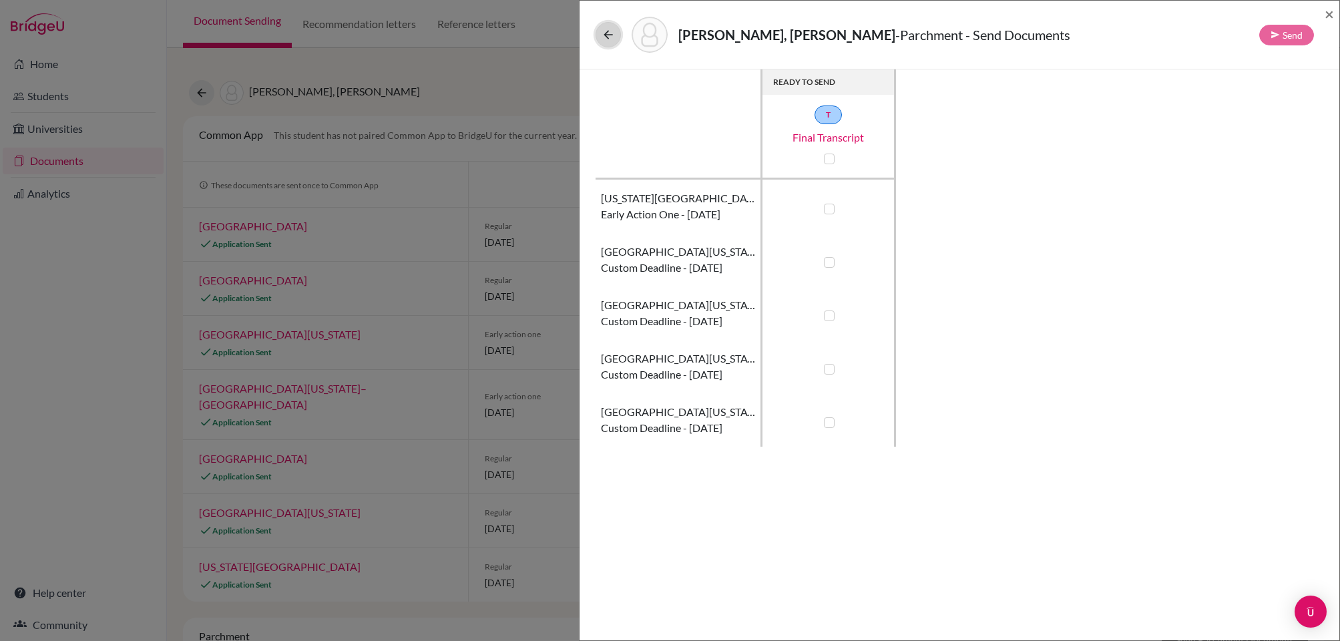
click at [602, 32] on icon at bounding box center [608, 34] width 13 height 13
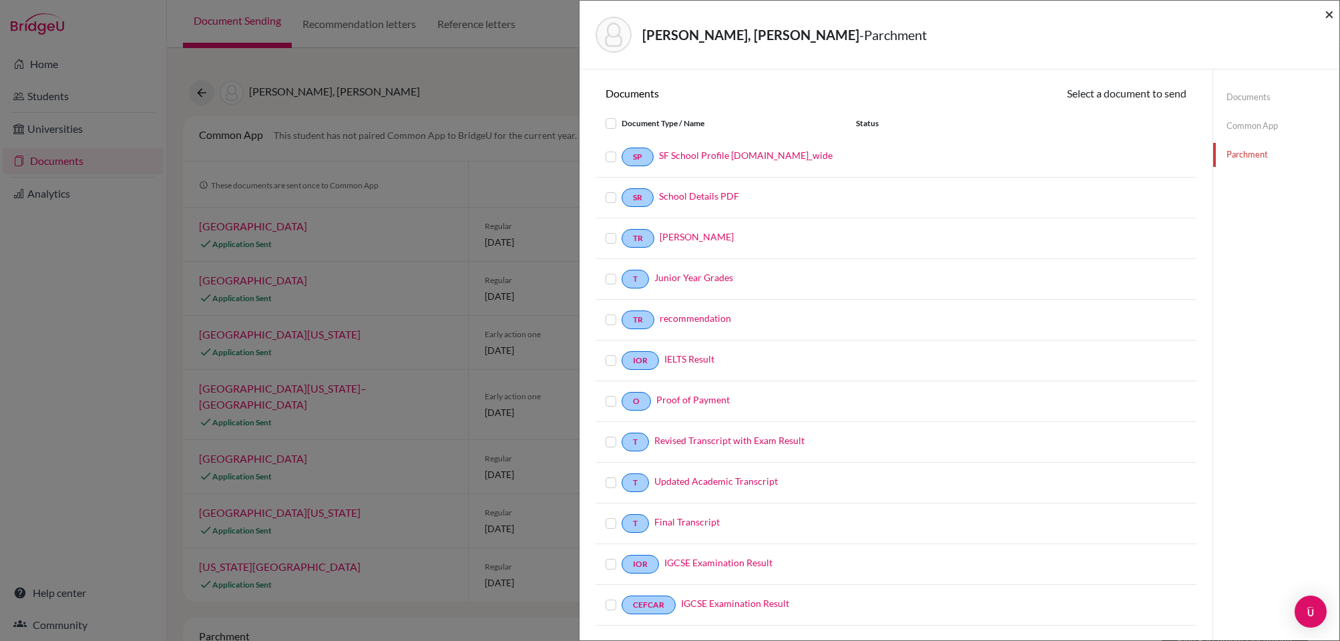
click at [1330, 14] on span "×" at bounding box center [1329, 13] width 9 height 19
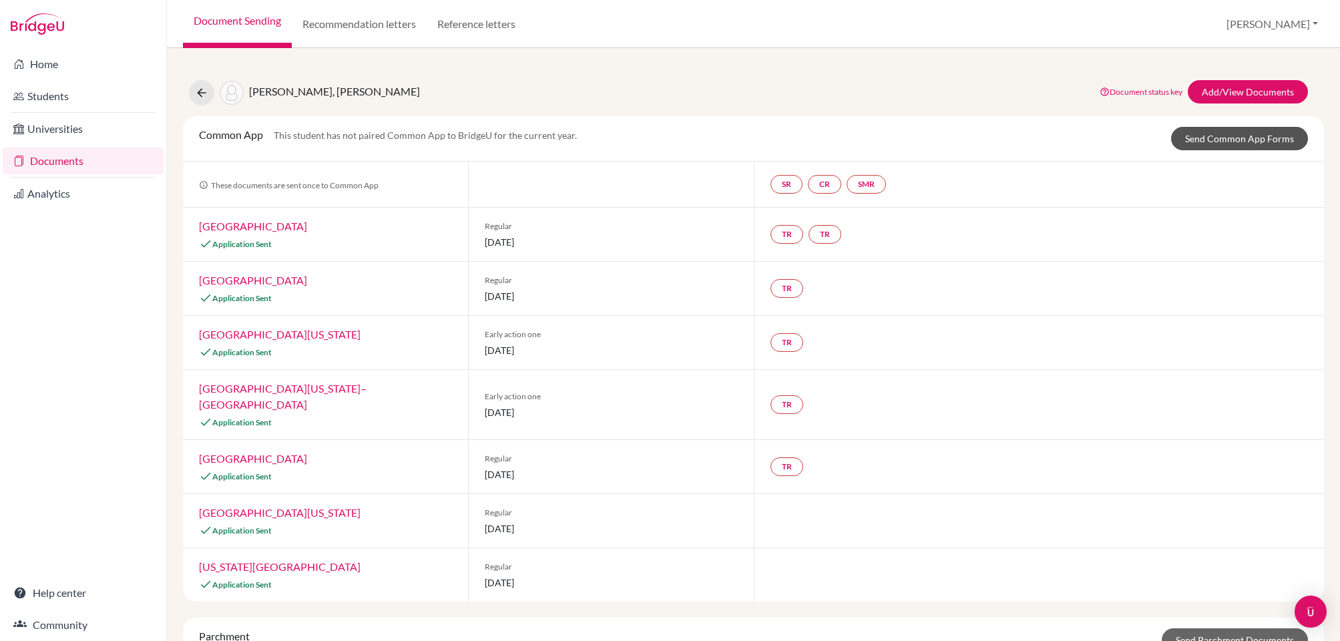
click at [1214, 124] on div "Common App This student has not paired Common App to BridgeU for the current ye…" at bounding box center [753, 138] width 1141 height 45
click at [1217, 132] on link "Send Common App Forms" at bounding box center [1239, 138] width 137 height 23
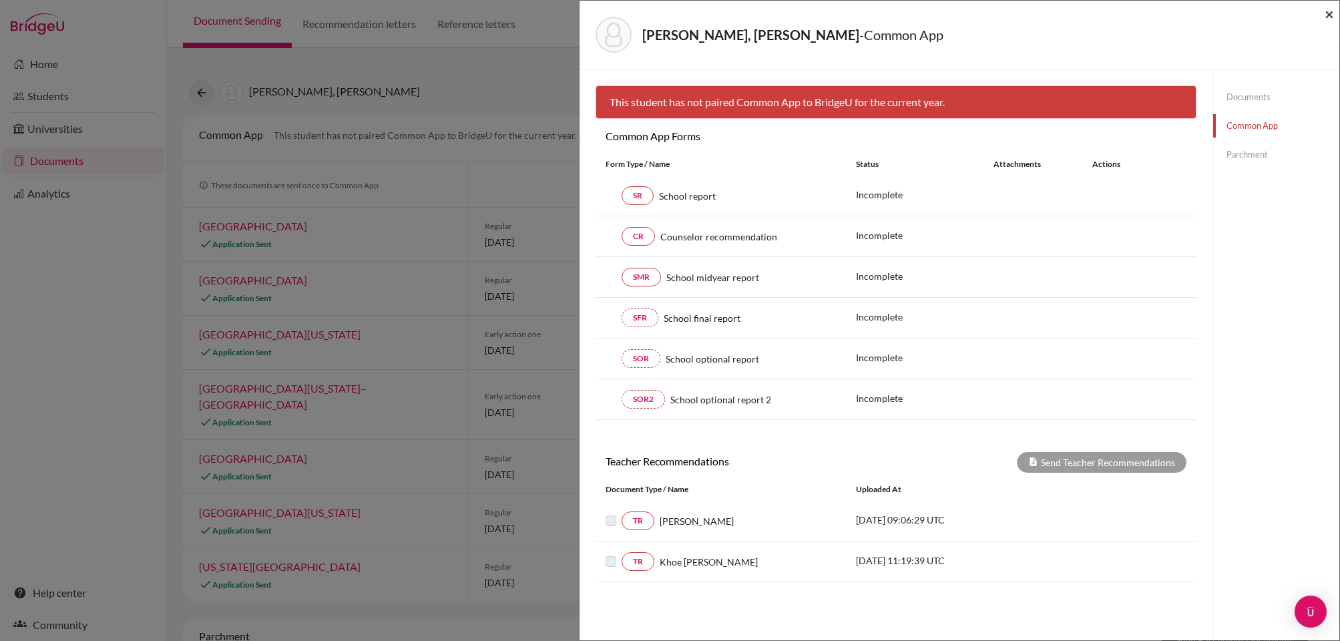
click at [1328, 11] on span "×" at bounding box center [1329, 13] width 9 height 19
